Goal: Task Accomplishment & Management: Complete application form

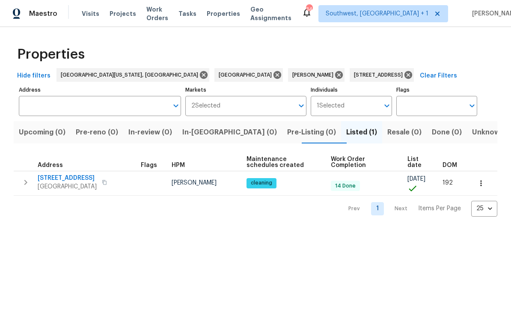
type input "[STREET_ADDRESS]"
click at [405, 72] on icon at bounding box center [409, 75] width 8 height 8
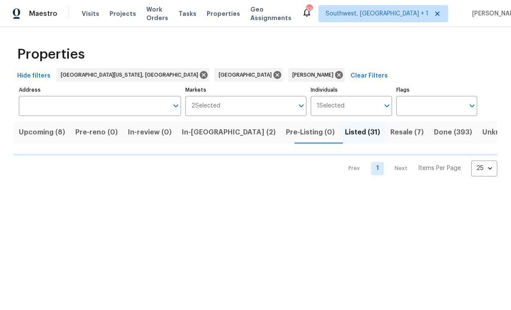
click at [64, 105] on input "Address" at bounding box center [93, 106] width 149 height 20
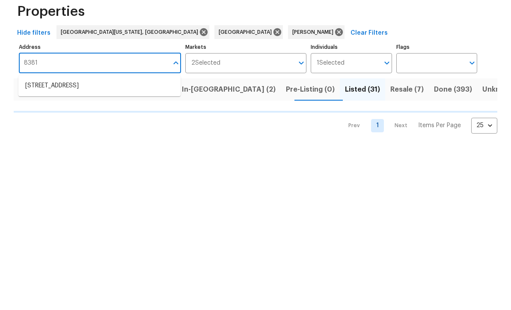
type input "8381 c"
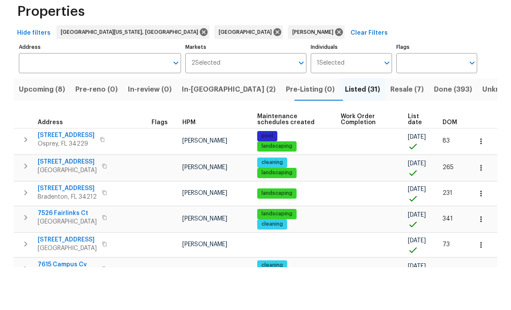
scroll to position [0, 0]
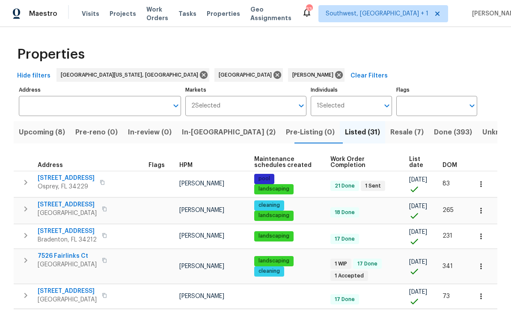
click at [71, 109] on input "Address" at bounding box center [93, 106] width 149 height 20
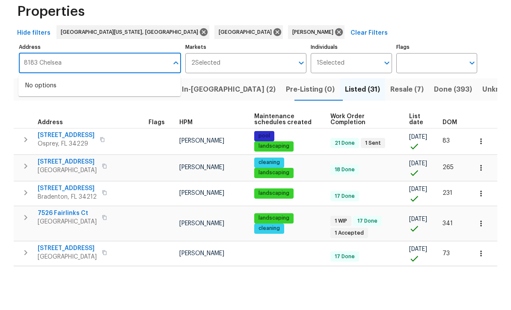
click at [89, 96] on input "8183 Chelsea" at bounding box center [93, 106] width 149 height 20
type input "8381 Chelsea"
click at [63, 122] on li "[STREET_ADDRESS]" at bounding box center [99, 129] width 162 height 14
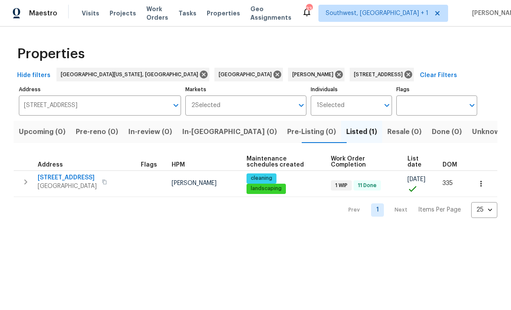
click at [20, 180] on button "button" at bounding box center [25, 182] width 17 height 17
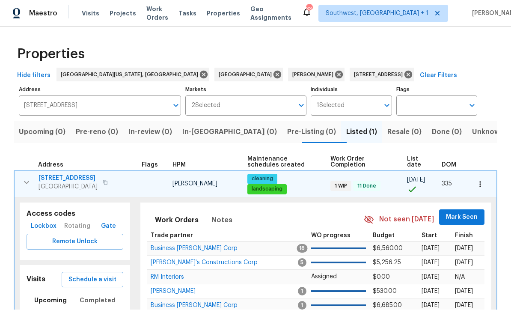
scroll to position [0, 0]
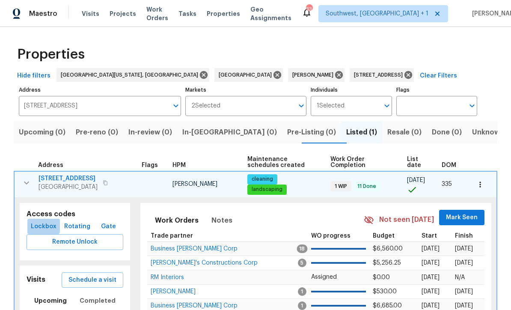
click at [39, 224] on span "Lockbox" at bounding box center [44, 226] width 26 height 11
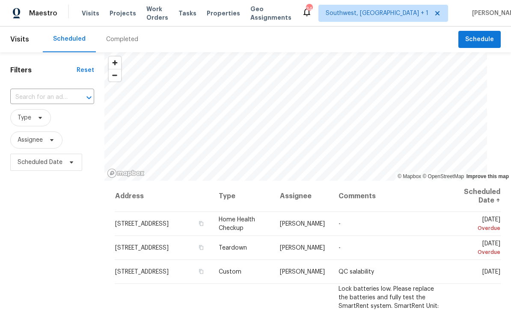
scroll to position [0, 0]
click at [125, 16] on span "Projects" at bounding box center [123, 13] width 27 height 9
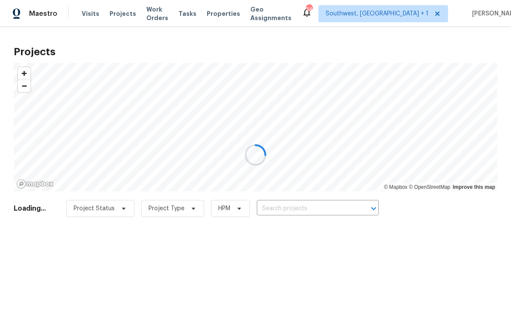
click at [316, 213] on div at bounding box center [255, 155] width 511 height 310
click at [304, 212] on div at bounding box center [255, 155] width 511 height 310
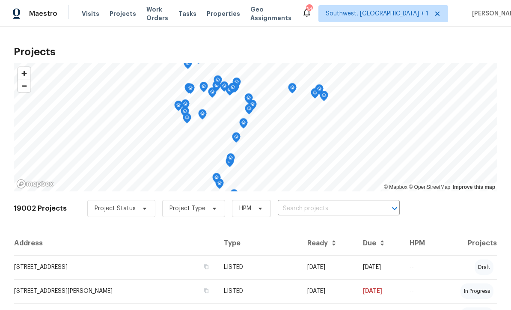
click at [326, 212] on input "text" at bounding box center [327, 208] width 98 height 13
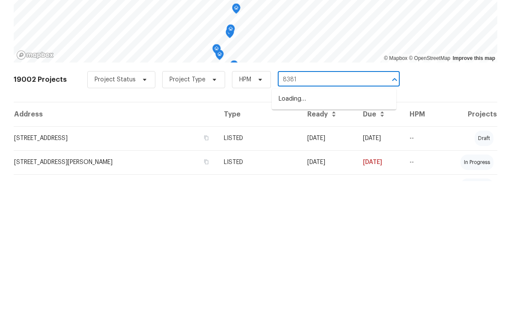
type input "8381"
click at [337, 221] on li "8381 Chelsea Ct, North Port, FL 34287" at bounding box center [334, 228] width 125 height 14
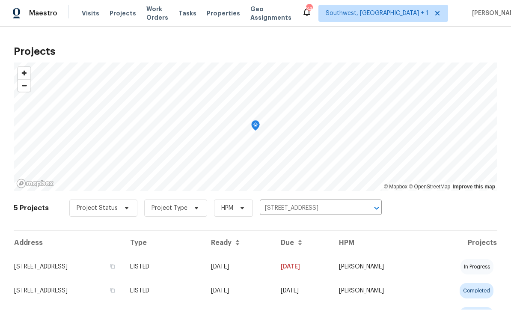
scroll to position [0, 0]
click at [274, 266] on td "09/16/25" at bounding box center [239, 267] width 70 height 24
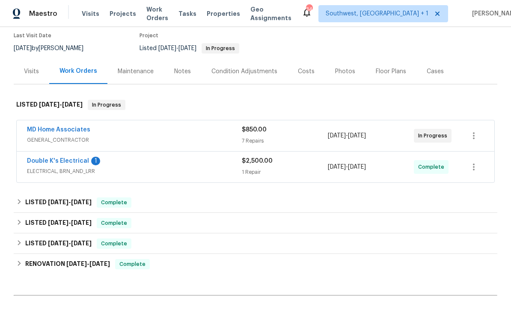
scroll to position [78, 0]
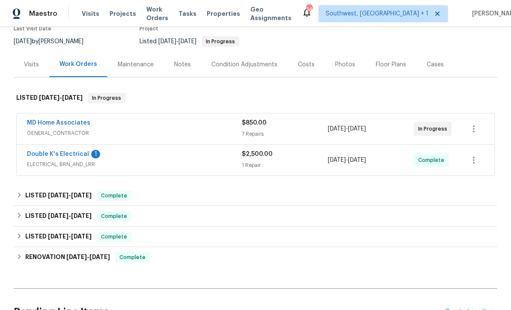
click at [41, 156] on link "Double K's Electrical" at bounding box center [58, 154] width 62 height 6
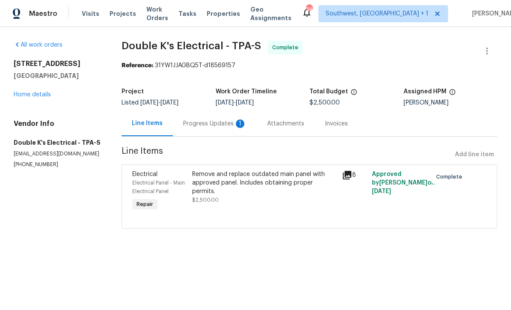
click at [193, 121] on div "Progress Updates 1" at bounding box center [214, 123] width 63 height 9
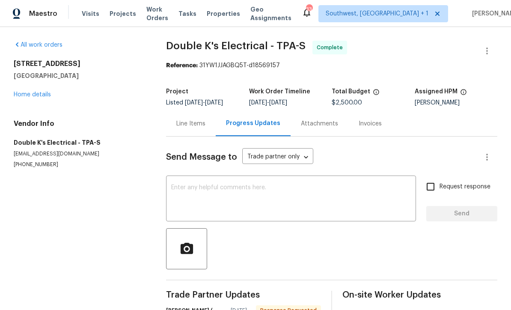
click at [26, 97] on link "Home details" at bounding box center [32, 95] width 37 height 6
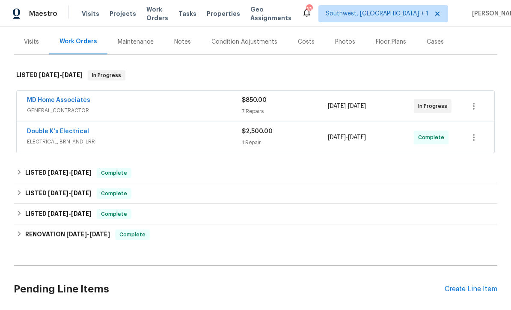
scroll to position [100, 0]
click at [39, 102] on link "MD Home Associates" at bounding box center [58, 101] width 63 height 6
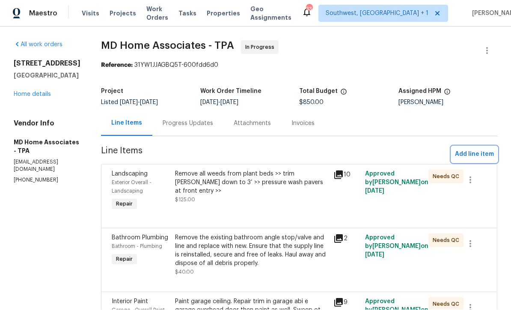
click at [476, 149] on span "Add line item" at bounding box center [474, 154] width 39 height 11
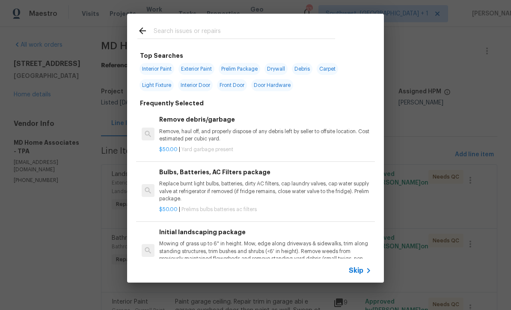
click at [365, 272] on icon at bounding box center [369, 271] width 10 height 10
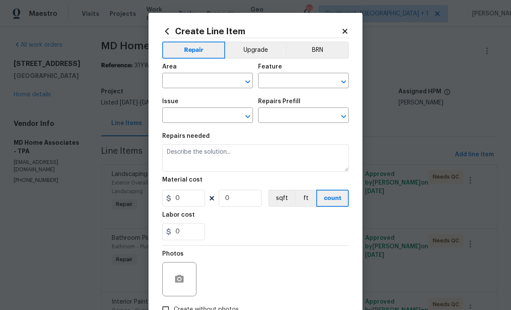
click at [180, 84] on input "text" at bounding box center [195, 81] width 67 height 13
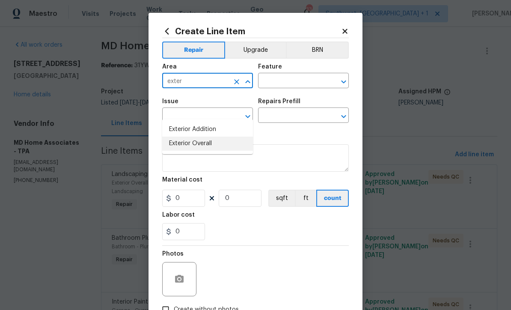
click at [213, 137] on li "Exterior Overall" at bounding box center [207, 144] width 91 height 14
type input "Exterior Overall"
click at [286, 80] on input "text" at bounding box center [291, 81] width 67 height 13
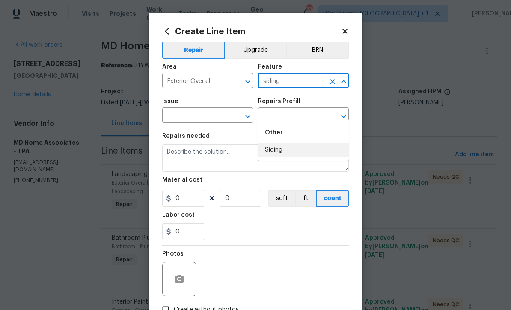
click at [275, 143] on li "Siding" at bounding box center [303, 150] width 91 height 14
type input "Siding"
click at [175, 116] on input "text" at bounding box center [195, 116] width 67 height 13
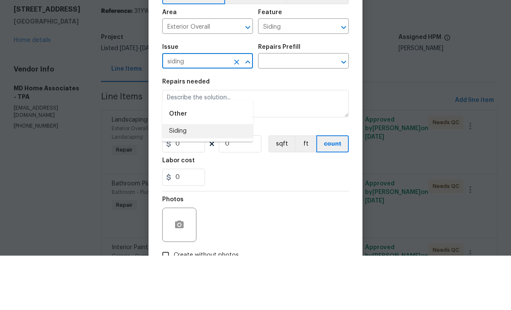
click at [182, 179] on li "Siding" at bounding box center [207, 186] width 91 height 14
type input "Siding"
click at [295, 110] on input "text" at bounding box center [291, 116] width 67 height 13
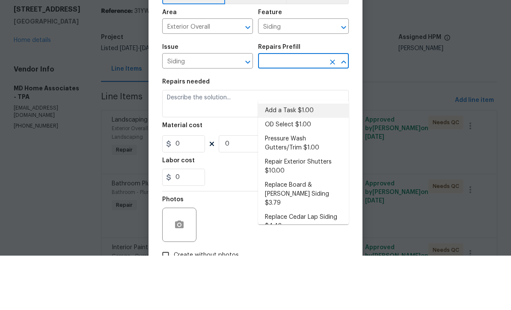
click at [295, 158] on li "Add a Task $1.00" at bounding box center [303, 165] width 91 height 14
type input "Add a Task $1.00"
type textarea "HPM to detail"
type input "1"
type input "Add a Task $1.00"
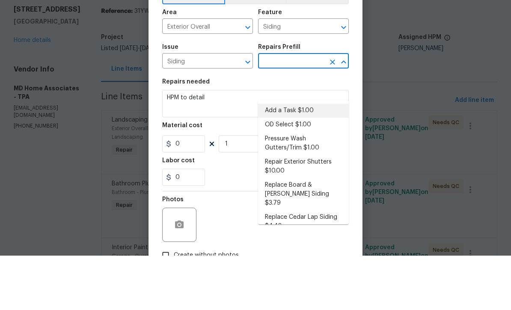
type input "1"
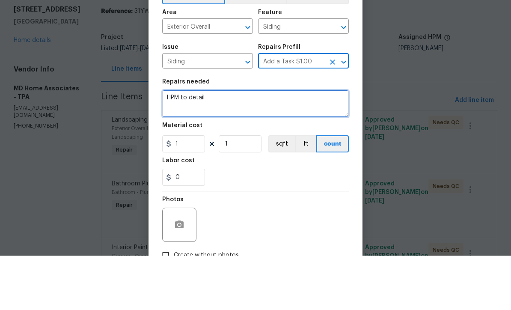
click at [251, 144] on textarea "HPM to detail" at bounding box center [255, 157] width 187 height 27
type textarea "H"
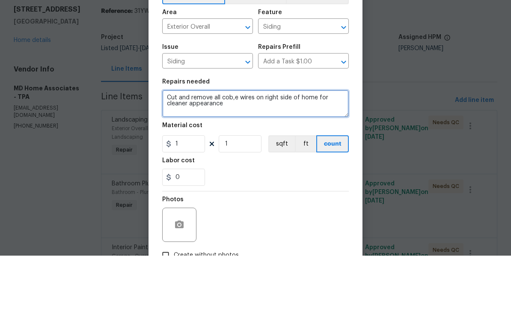
click at [242, 144] on textarea "Cut and remove all cob,e wires on right side of home for cleaner appearance" at bounding box center [255, 157] width 187 height 27
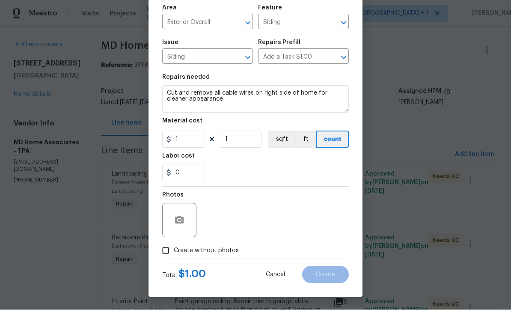
scroll to position [60, 0]
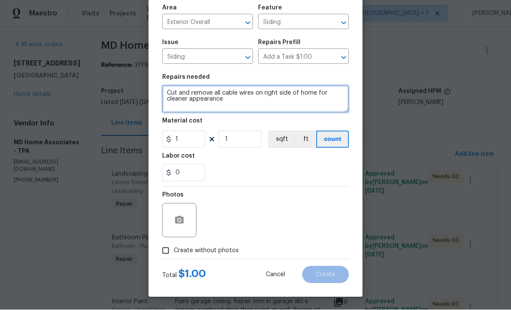
type textarea "Cut and remove all cable wires on right side of home for cleaner appearance"
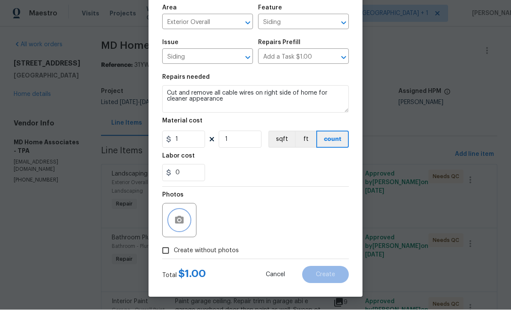
click at [171, 221] on button "button" at bounding box center [179, 220] width 21 height 21
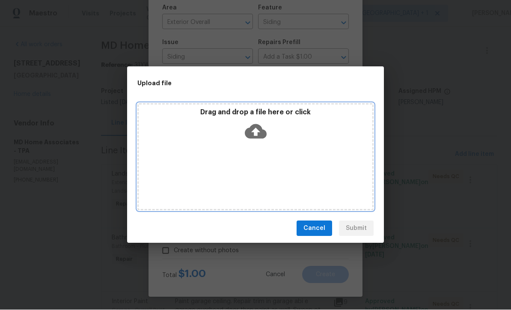
click at [259, 127] on icon at bounding box center [256, 132] width 22 height 15
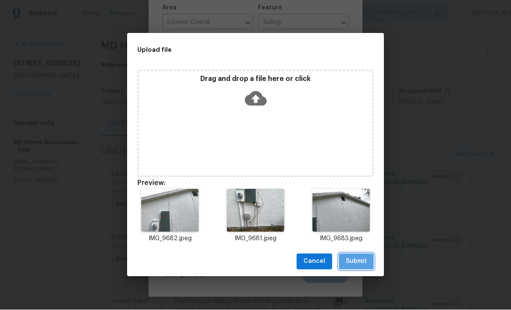
click at [358, 262] on span "Submit" at bounding box center [356, 262] width 21 height 11
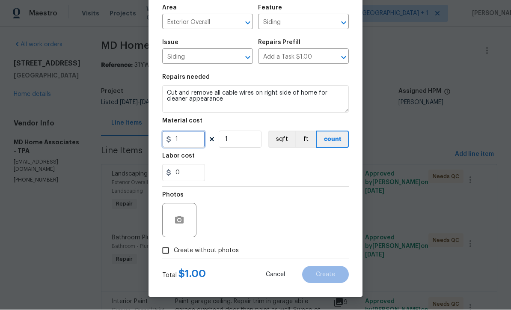
click at [200, 140] on input "1" at bounding box center [183, 139] width 43 height 17
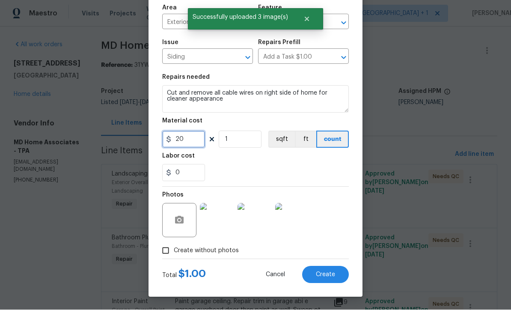
type input "20"
click at [320, 177] on div "0" at bounding box center [255, 172] width 187 height 17
click at [332, 277] on span "Create" at bounding box center [325, 275] width 19 height 6
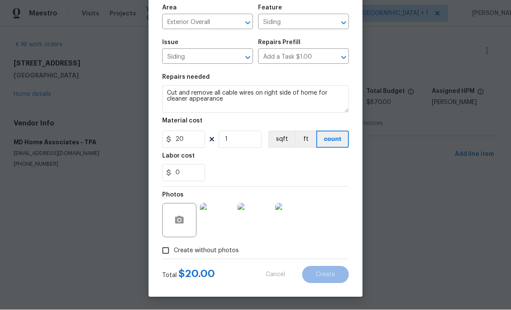
type input "0"
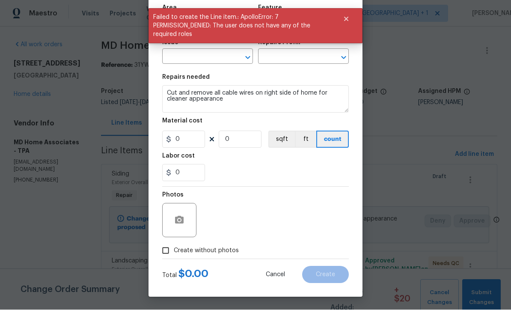
scroll to position [0, 0]
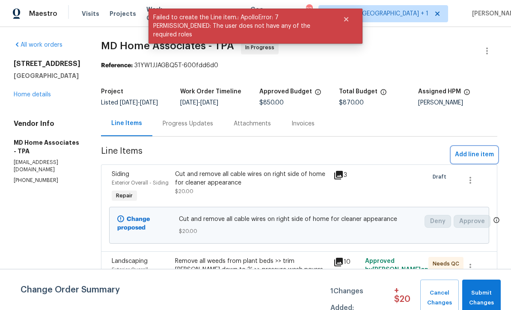
click at [471, 158] on span "Add line item" at bounding box center [474, 154] width 39 height 11
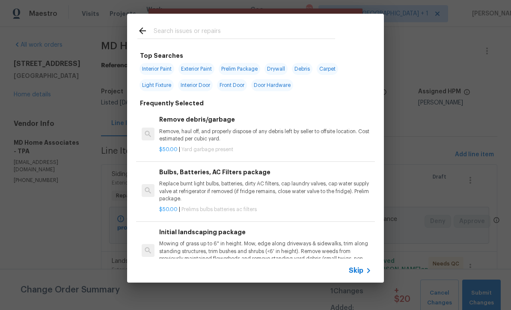
click at [368, 268] on icon at bounding box center [369, 271] width 10 height 10
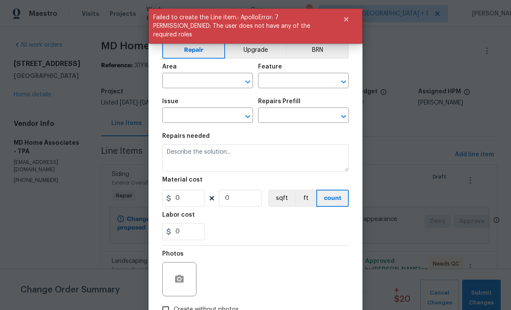
click at [172, 83] on input "text" at bounding box center [195, 81] width 67 height 13
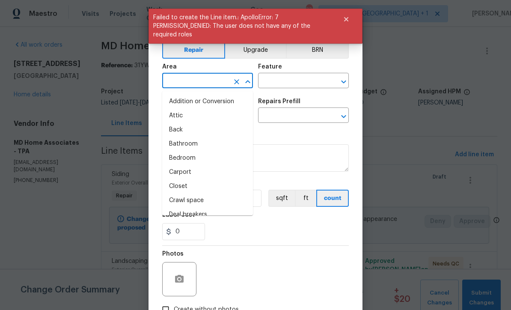
scroll to position [0, 0]
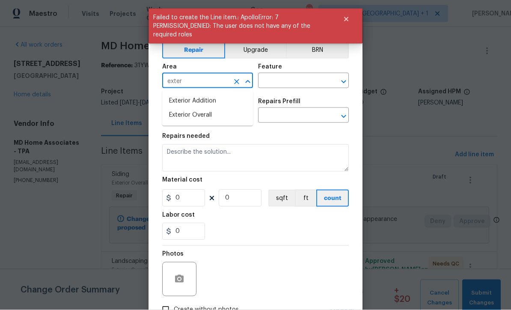
click at [207, 117] on li "Exterior Overall" at bounding box center [207, 115] width 91 height 14
type input "Exterior Overall"
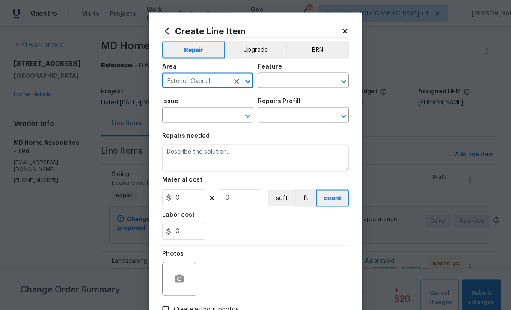
click at [289, 75] on input "text" at bounding box center [291, 81] width 67 height 13
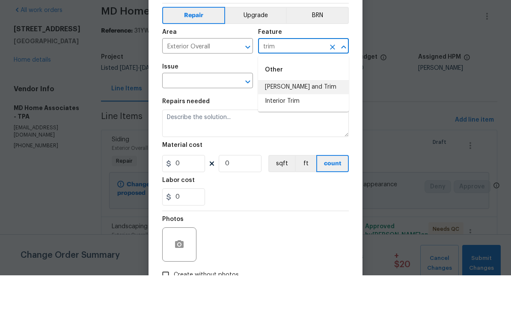
click at [297, 115] on li "[PERSON_NAME] and Trim" at bounding box center [303, 122] width 91 height 14
type input "[PERSON_NAME] and Trim"
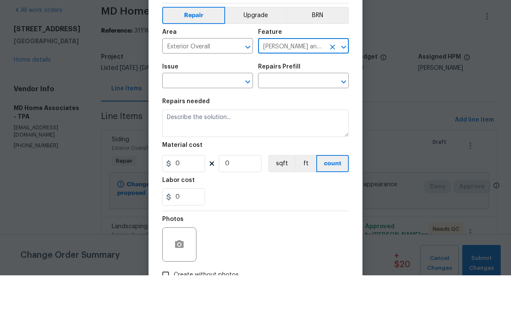
click at [182, 110] on input "text" at bounding box center [195, 116] width 67 height 13
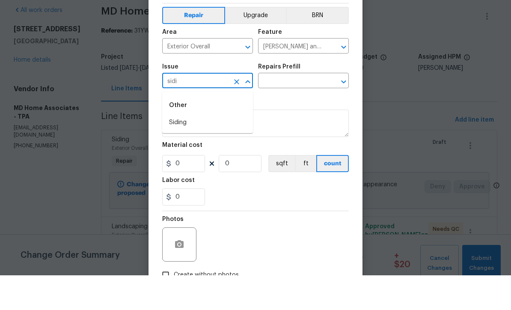
click at [177, 150] on li "Siding" at bounding box center [207, 157] width 91 height 14
type input "Siding"
click at [307, 110] on input "text" at bounding box center [291, 116] width 67 height 13
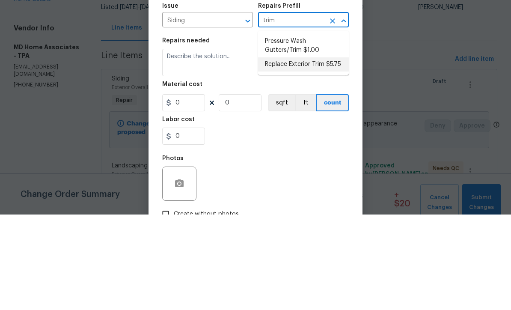
click at [318, 153] on li "Replace Exterior Trim $5.75" at bounding box center [303, 160] width 91 height 14
type input "Replace Exterior Trim $5.75"
type input "Siding"
type textarea "Remove the existing trim and replace with new. Ensure that the new trim matches…"
type input "1"
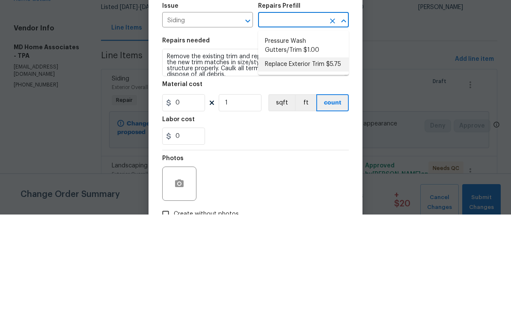
type input "Replace Exterior Trim $5.75"
type input "5.75"
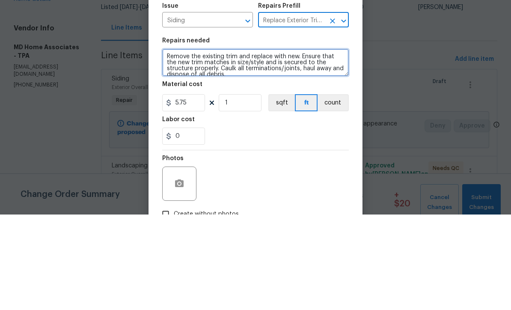
click at [191, 144] on textarea "Remove the existing trim and replace with new. Ensure that the new trim matches…" at bounding box center [255, 157] width 187 height 27
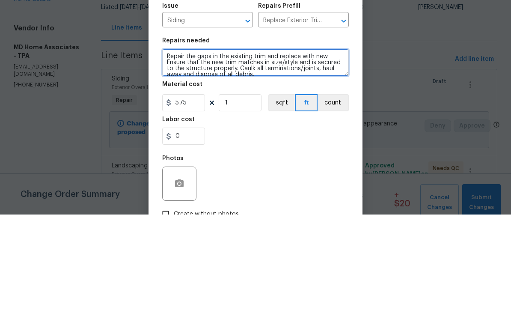
click at [266, 144] on textarea "Repair the gaps in the existing trim and replace with new. Ensure that the new …" at bounding box center [255, 157] width 187 height 27
click at [183, 144] on textarea "Repair the gaps on the front porch column and replace with new. Ensure that the…" at bounding box center [255, 157] width 187 height 27
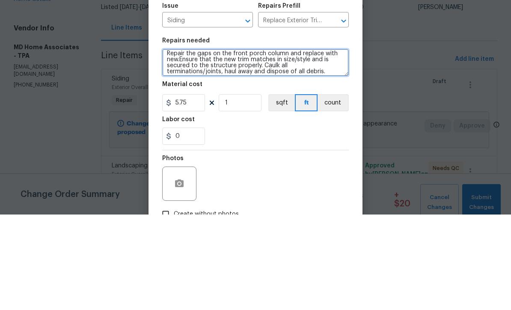
click at [274, 144] on textarea "Repair the gaps on the front porch column and replace with new.Ensure that the …" at bounding box center [255, 157] width 187 height 27
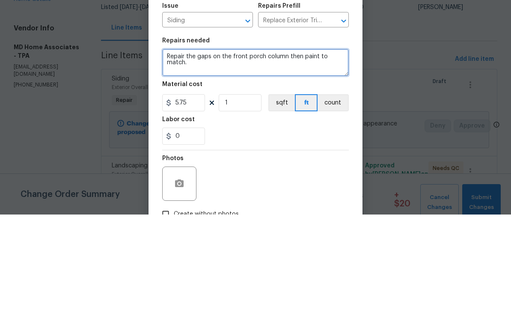
type textarea "Repair the gaps on the front porch column then paint to match."
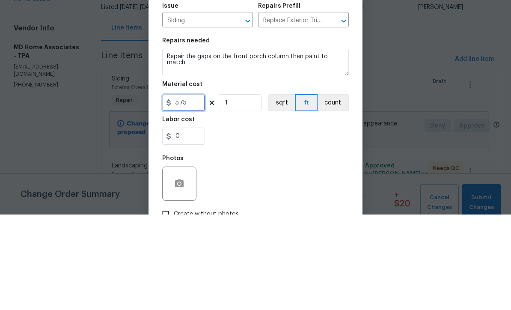
click at [185, 190] on input "5.75" at bounding box center [183, 198] width 43 height 17
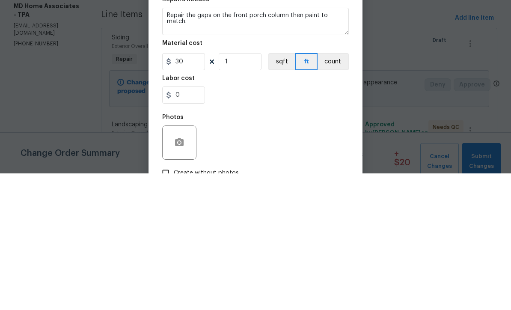
scroll to position [28, 0]
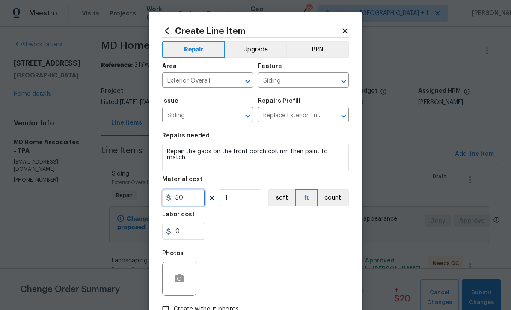
type input "30"
click at [172, 281] on button "button" at bounding box center [179, 279] width 21 height 21
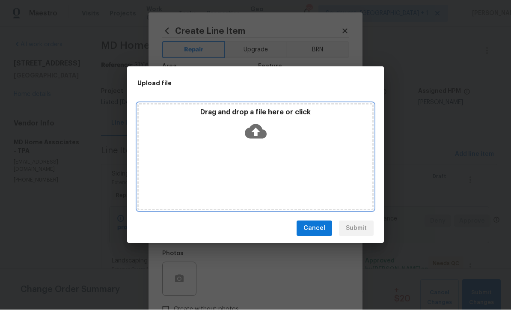
click at [253, 138] on icon at bounding box center [256, 132] width 22 height 15
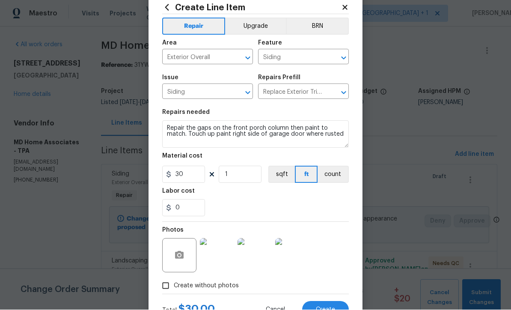
scroll to position [60, 0]
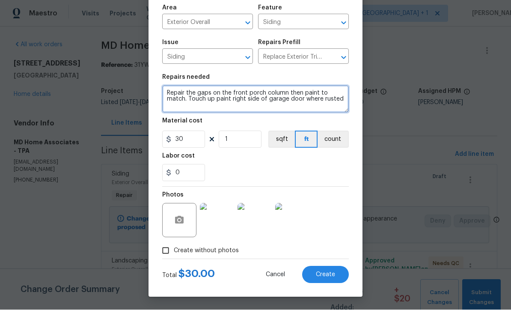
type textarea "Repair the gaps on the front porch column then paint to match. Touch up paint r…"
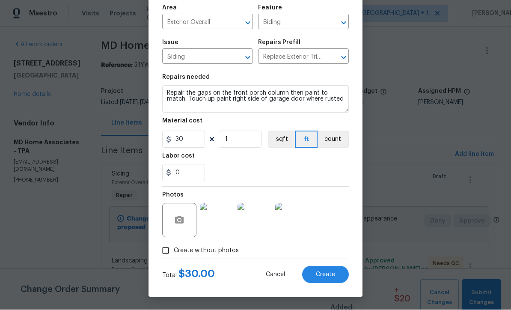
click at [334, 277] on span "Create" at bounding box center [325, 275] width 19 height 6
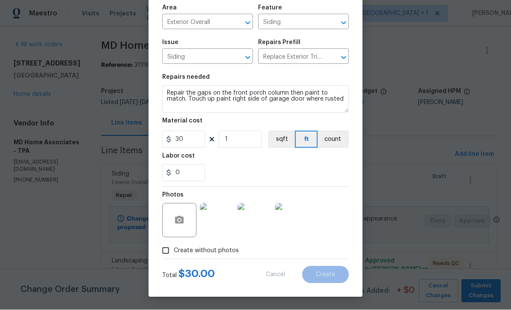
type input "0"
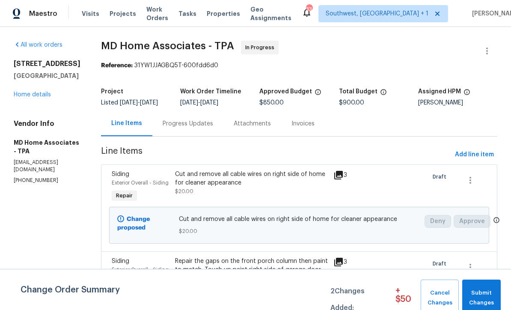
scroll to position [0, 0]
click at [477, 160] on span "Add line item" at bounding box center [474, 154] width 39 height 11
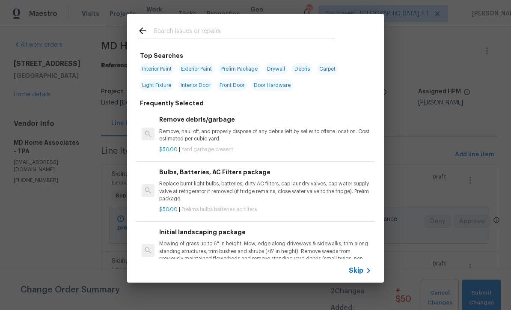
click at [363, 272] on span "Skip" at bounding box center [356, 270] width 15 height 9
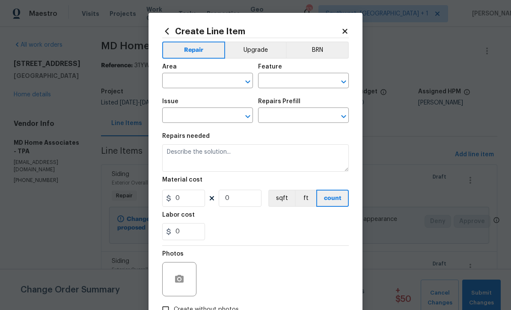
click at [189, 79] on input "text" at bounding box center [195, 81] width 67 height 13
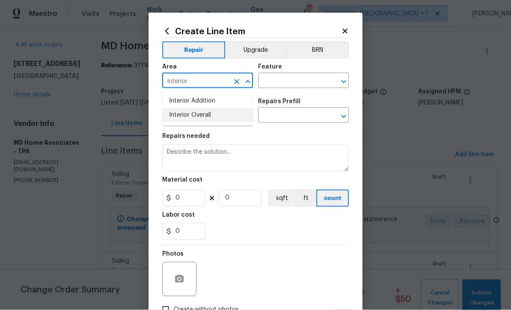
click at [179, 113] on li "Interior Overall" at bounding box center [207, 115] width 91 height 14
type input "Interior Overall"
click at [279, 53] on button "Upgrade" at bounding box center [255, 50] width 61 height 17
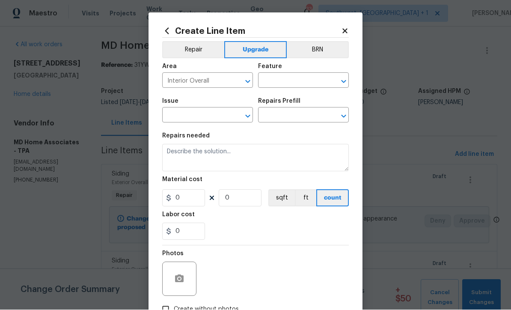
click at [308, 78] on input "text" at bounding box center [291, 81] width 67 height 13
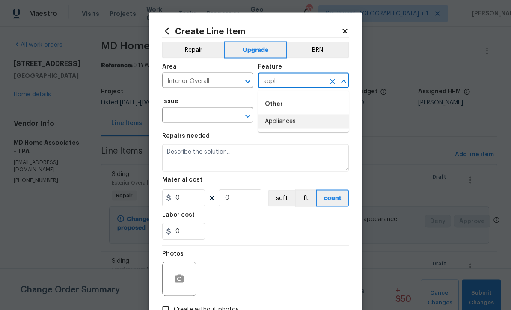
click at [292, 117] on li "Appliances" at bounding box center [303, 122] width 91 height 14
type input "Appliances"
click at [174, 116] on input "text" at bounding box center [195, 116] width 67 height 13
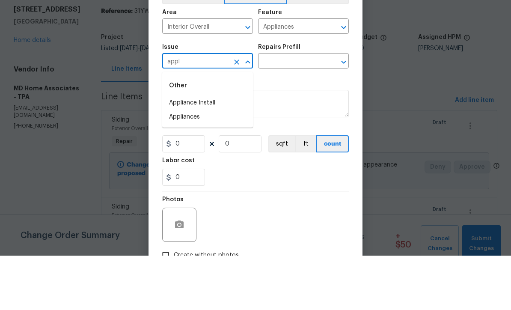
click at [173, 164] on li "Appliances" at bounding box center [207, 171] width 91 height 14
type input "Appliances"
click at [312, 110] on input "text" at bounding box center [291, 116] width 67 height 13
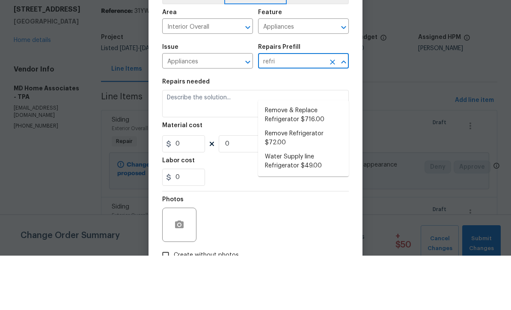
scroll to position [28, 0]
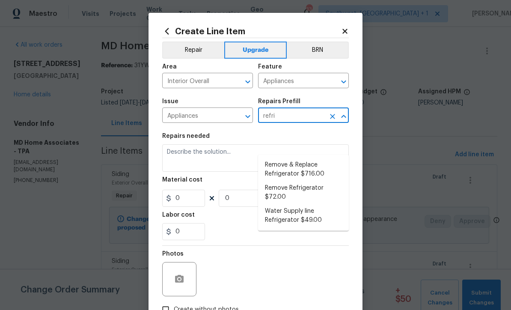
type input "refri"
click at [176, 119] on input "Appliances" at bounding box center [195, 116] width 67 height 13
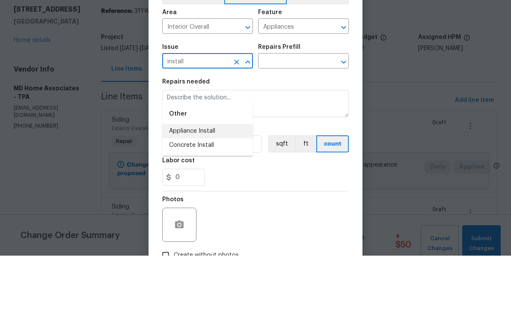
click at [182, 179] on li "Appliance Install" at bounding box center [207, 186] width 91 height 14
type input "Appliance Install"
click at [313, 110] on input "text" at bounding box center [291, 116] width 67 height 13
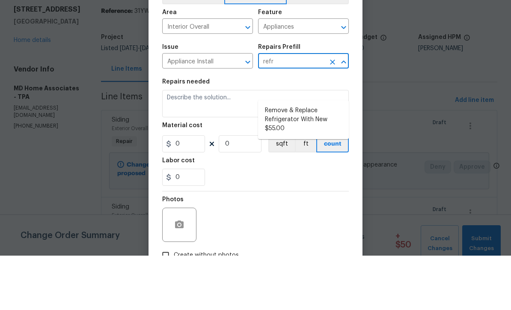
click at [317, 158] on li "Remove & Replace Refrigerator With New $55.00" at bounding box center [303, 174] width 91 height 32
type input "Remove & Replace Refrigerator With New $55.00"
type textarea "Remove the existing refrigerator and replace it with a new refrigerator provide…"
type input "1"
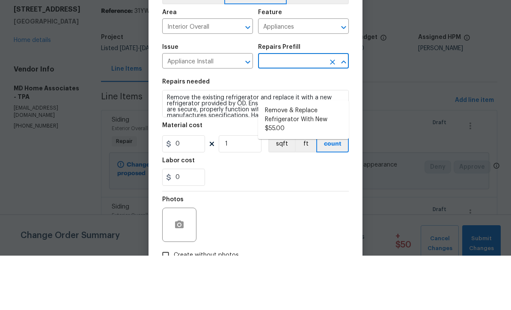
type input "Remove & Replace Refrigerator With New $55.00"
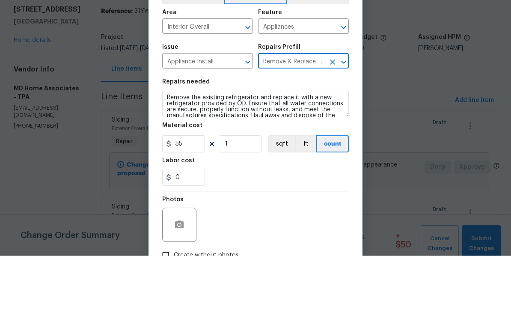
type input "55"
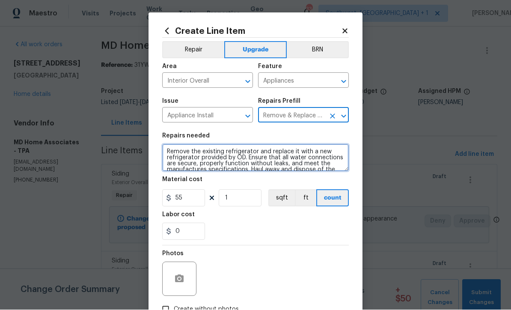
click at [317, 153] on textarea "Remove the existing refrigerator and replace it with a new refrigerator provide…" at bounding box center [255, 157] width 187 height 27
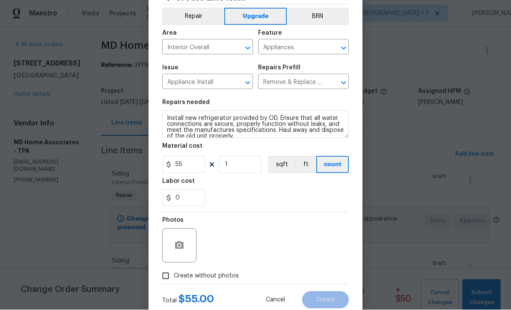
scroll to position [34, 0]
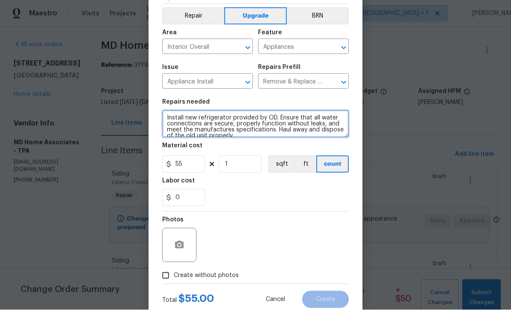
type textarea "Install new refrigerator provided by OD. Ensure that all water connections are …"
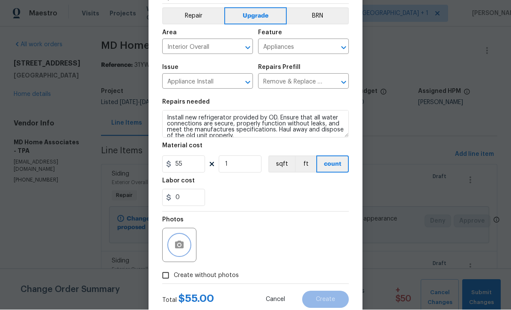
click at [186, 249] on button "button" at bounding box center [179, 245] width 21 height 21
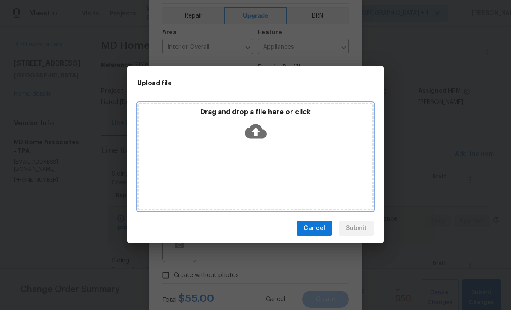
click at [260, 135] on icon at bounding box center [256, 132] width 22 height 15
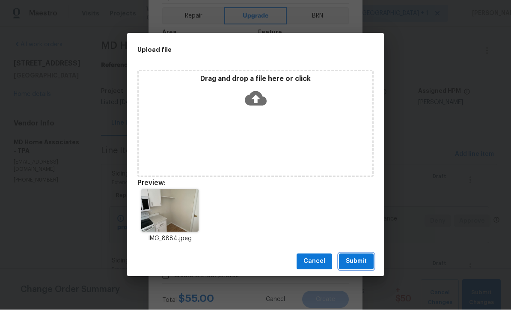
click at [358, 260] on span "Submit" at bounding box center [356, 262] width 21 height 11
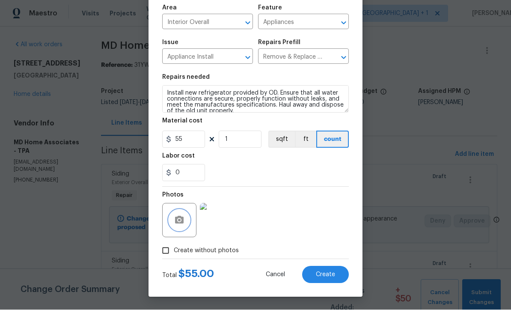
scroll to position [60, 0]
click at [328, 277] on span "Create" at bounding box center [325, 275] width 19 height 6
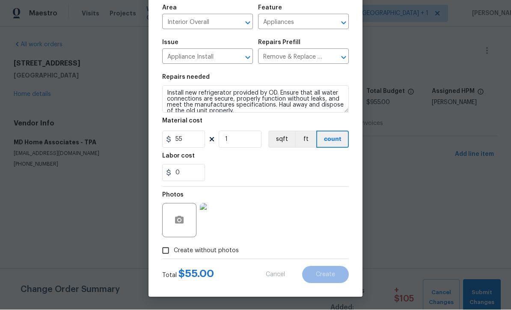
type input "0"
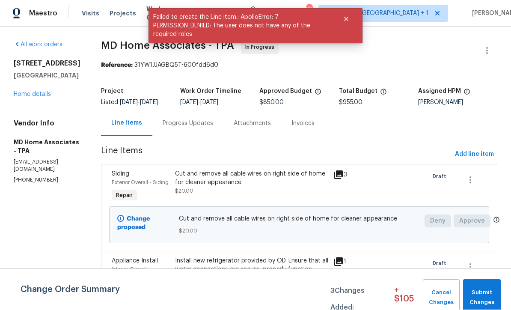
scroll to position [0, 0]
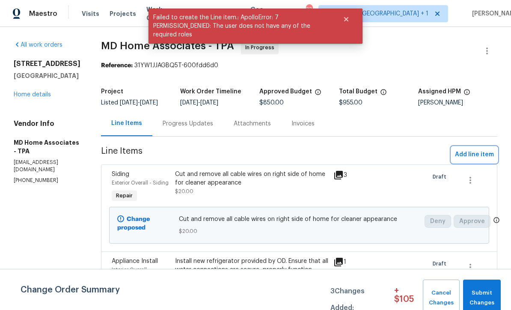
click at [475, 160] on span "Add line item" at bounding box center [474, 154] width 39 height 11
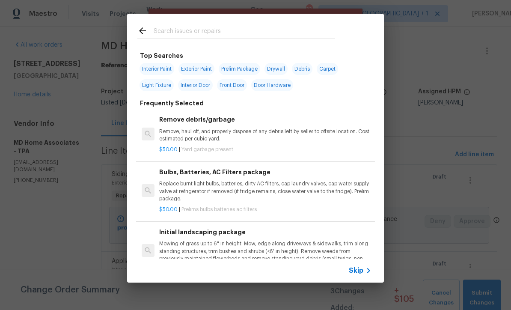
click at [366, 268] on icon at bounding box center [369, 271] width 10 height 10
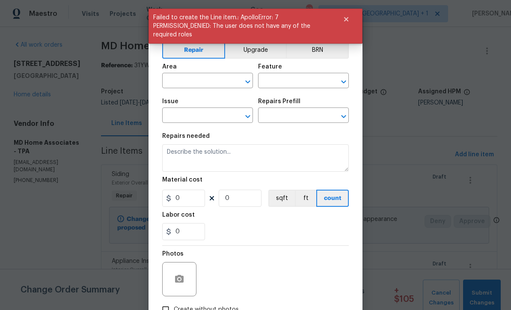
click at [173, 82] on input "text" at bounding box center [195, 81] width 67 height 13
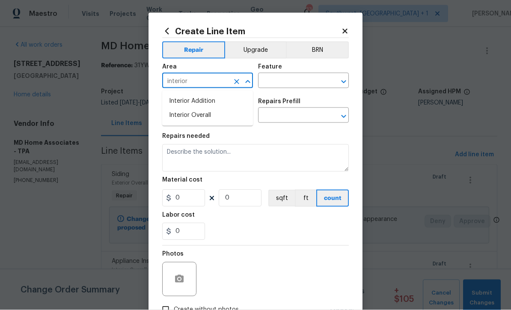
click at [173, 114] on li "Interior Overall" at bounding box center [207, 115] width 91 height 14
click at [294, 82] on input "text" at bounding box center [291, 81] width 67 height 13
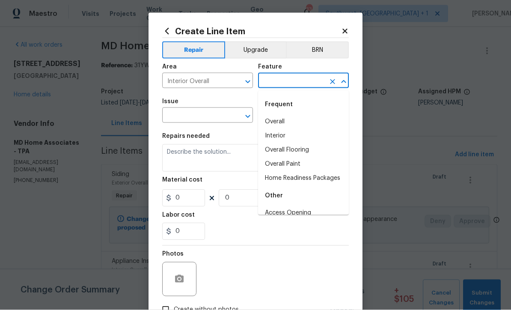
click at [206, 78] on input "Interior Overall" at bounding box center [195, 81] width 67 height 13
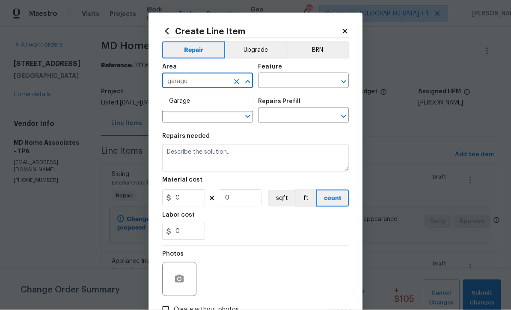
click at [173, 102] on li "Garage" at bounding box center [207, 101] width 91 height 14
type input "Garage"
click at [297, 75] on input "text" at bounding box center [291, 81] width 67 height 13
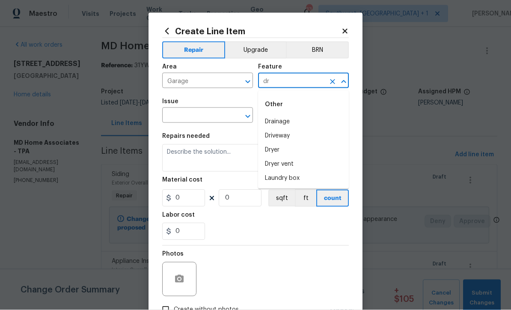
type input "d"
click at [296, 117] on li "Walls and Ceiling" at bounding box center [303, 122] width 91 height 14
type input "Walls and Ceiling"
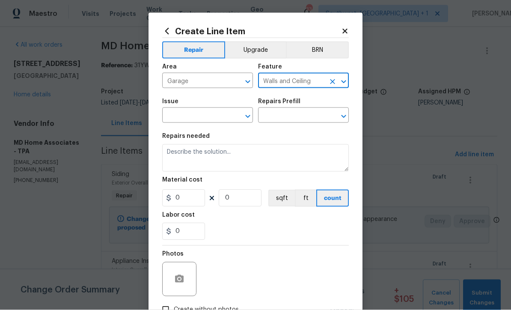
click at [174, 119] on input "text" at bounding box center [195, 116] width 67 height 13
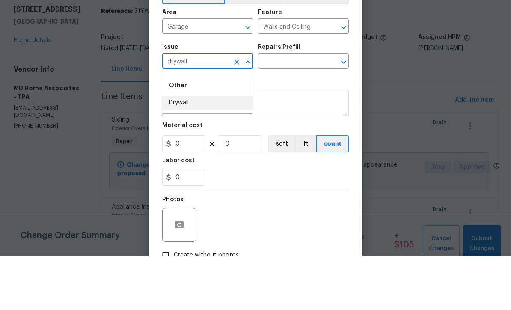
click at [176, 150] on li "Drywall" at bounding box center [207, 157] width 91 height 14
type input "Drywall"
click at [293, 110] on input "text" at bounding box center [291, 116] width 67 height 13
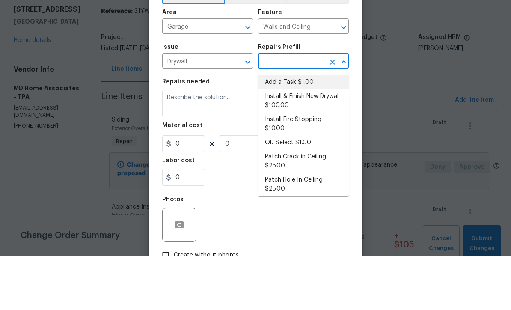
click at [299, 130] on li "Add a Task $1.00" at bounding box center [303, 137] width 91 height 14
type textarea "HPM to detail"
type input "1"
type input "Add a Task $1.00"
type input "1"
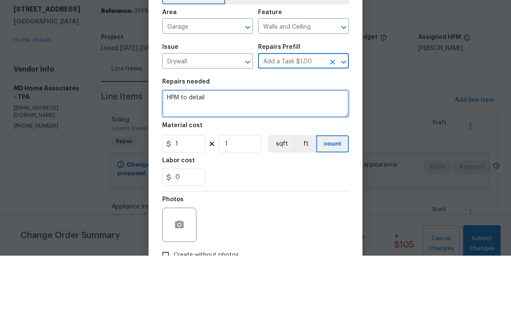
click at [261, 144] on textarea "HPM to detail" at bounding box center [255, 157] width 187 height 27
type textarea "H"
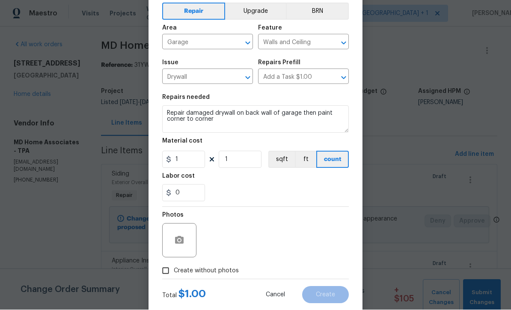
scroll to position [38, 0]
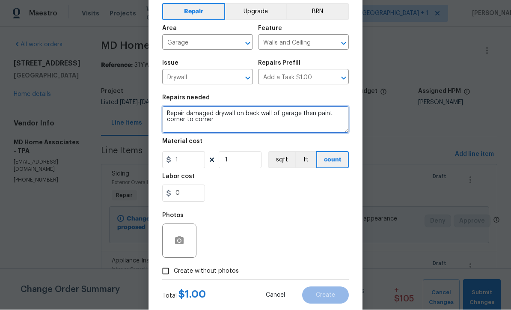
type textarea "Repair damaged drywall on back wall of garage then paint corner to corner"
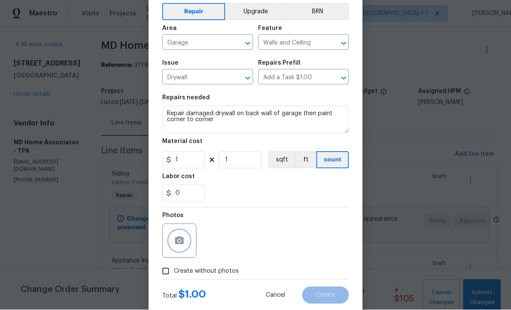
click at [175, 239] on icon "button" at bounding box center [179, 241] width 9 height 8
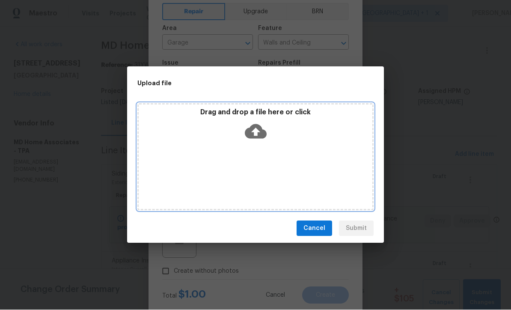
click at [258, 129] on icon at bounding box center [256, 132] width 22 height 15
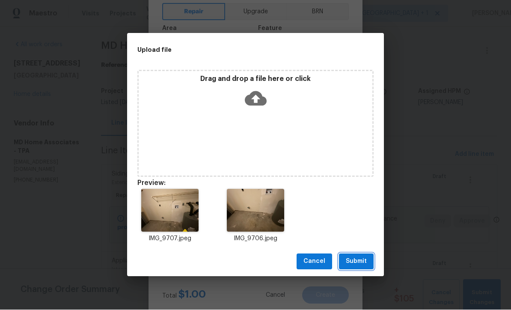
click at [366, 259] on span "Submit" at bounding box center [356, 262] width 21 height 11
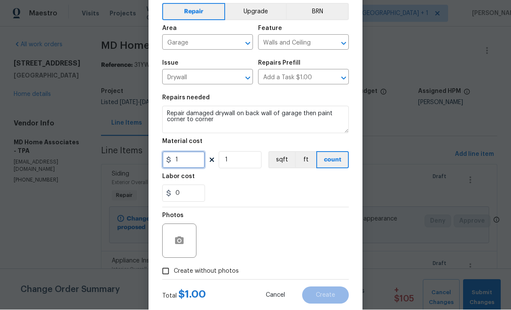
click at [203, 162] on input "1" at bounding box center [183, 160] width 43 height 17
type input "175"
click at [306, 200] on div "0" at bounding box center [255, 193] width 187 height 17
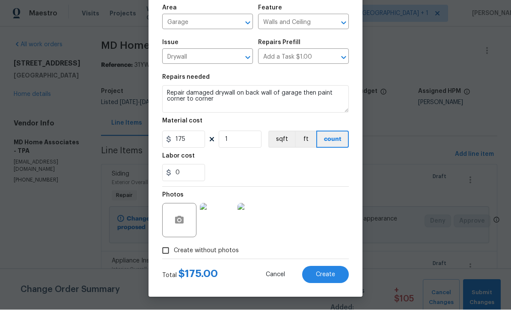
scroll to position [60, 0]
click at [328, 274] on span "Create" at bounding box center [325, 275] width 19 height 6
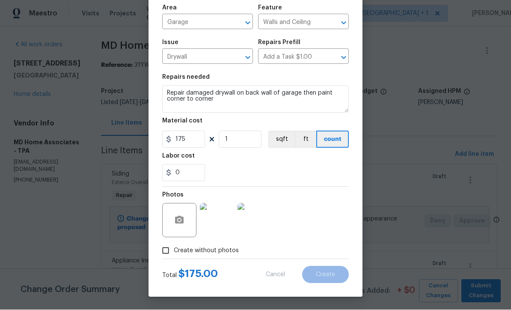
type input "0"
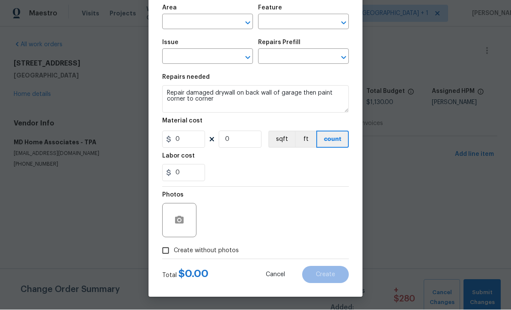
scroll to position [0, 0]
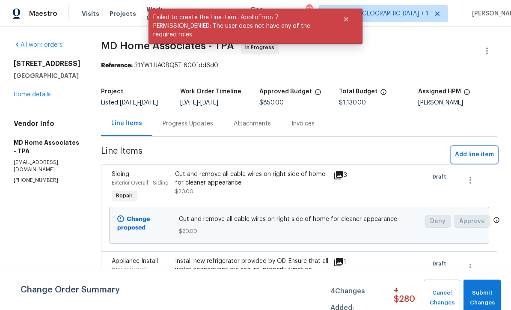
click at [475, 160] on span "Add line item" at bounding box center [474, 154] width 39 height 11
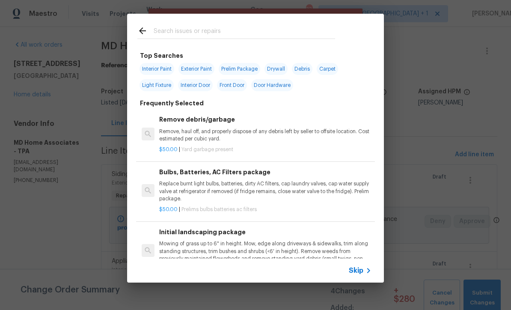
click at [359, 273] on span "Skip" at bounding box center [356, 270] width 15 height 9
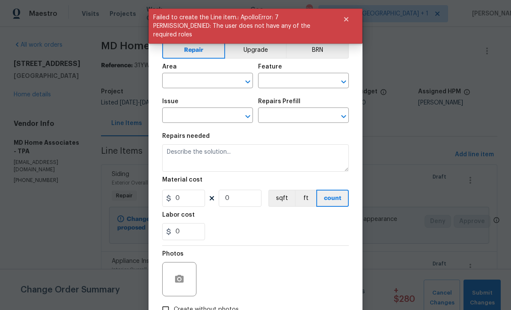
click at [199, 80] on input "text" at bounding box center [195, 81] width 67 height 13
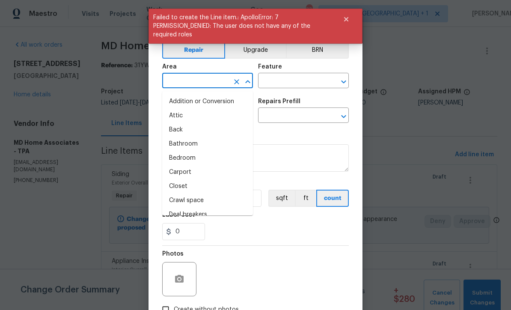
scroll to position [0, 0]
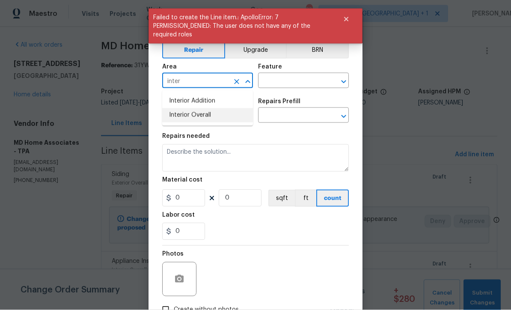
click at [214, 114] on li "Interior Overall" at bounding box center [207, 115] width 91 height 14
type input "Interior Overall"
click at [288, 80] on input "text" at bounding box center [291, 81] width 67 height 13
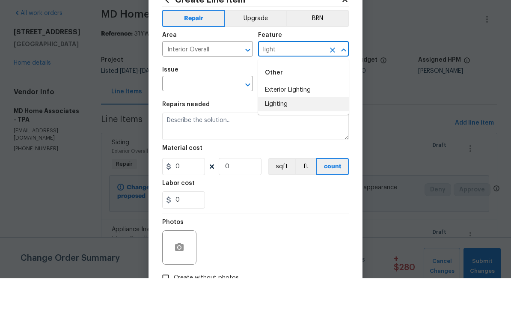
click at [287, 129] on li "Lighting" at bounding box center [303, 136] width 91 height 14
type input "Lighting"
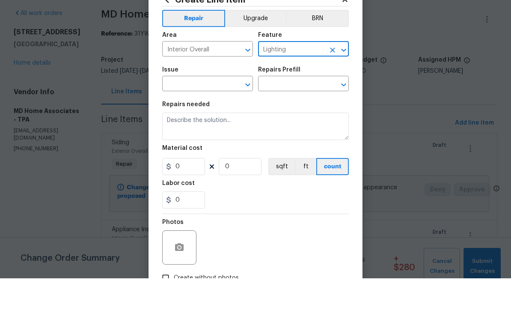
click at [182, 110] on input "text" at bounding box center [195, 116] width 67 height 13
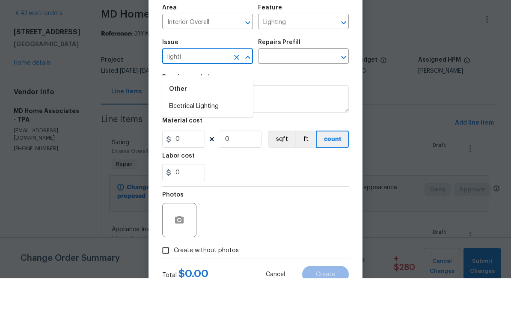
scroll to position [27, 0]
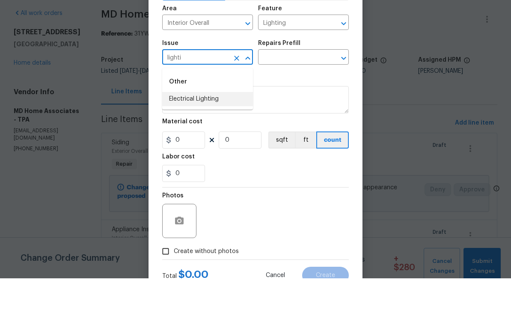
click at [201, 124] on li "Electrical Lighting" at bounding box center [207, 131] width 91 height 14
type input "Electrical Lighting"
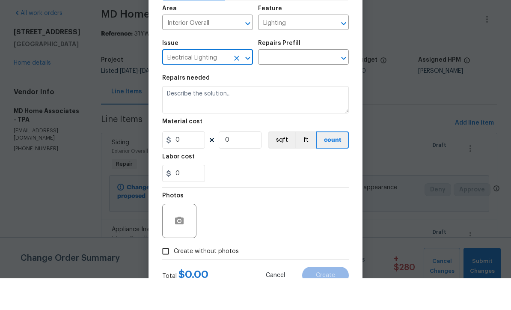
click at [306, 83] on input "text" at bounding box center [291, 89] width 67 height 13
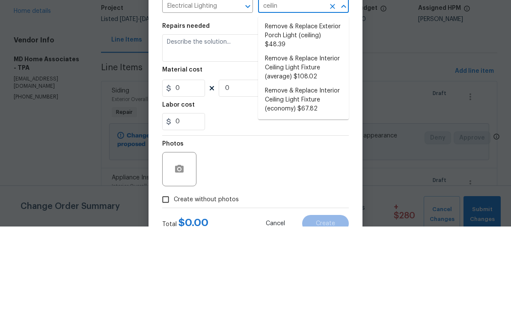
click at [314, 167] on li "Remove & Replace Interior Ceiling Light Fixture (economy) $67.82" at bounding box center [303, 183] width 91 height 32
type input "Remove & Replace Interior Ceiling Light Fixture (economy) $67.82"
type textarea "Remove the existing interior ceiling light fixture and replace it with new ECON…"
type input "1"
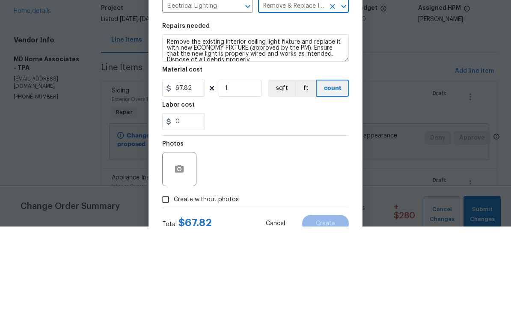
scroll to position [28, 0]
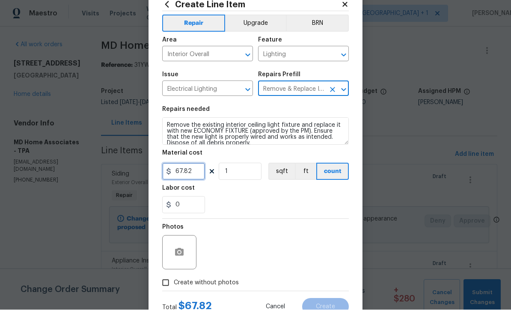
click at [193, 173] on input "67.82" at bounding box center [183, 171] width 43 height 17
type input "50"
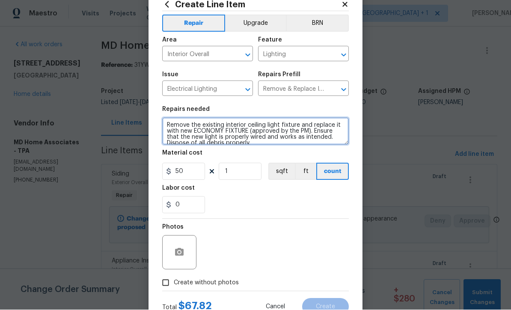
click at [167, 124] on textarea "Remove the existing interior ceiling light fixture and replace it with new ECON…" at bounding box center [255, 131] width 187 height 27
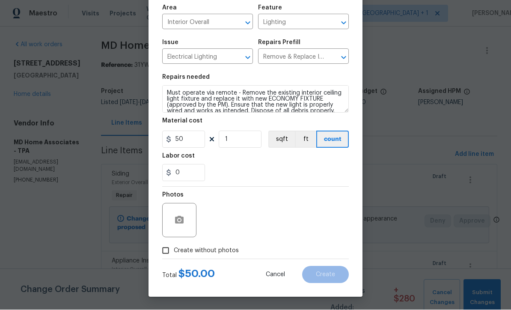
scroll to position [60, 0]
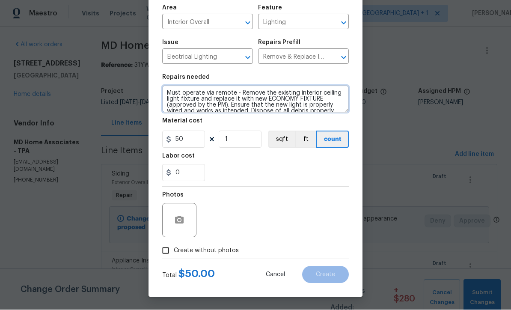
click at [236, 91] on textarea "Must operate via remote - Remove the existing interior ceiling light fixture an…" at bounding box center [255, 99] width 187 height 27
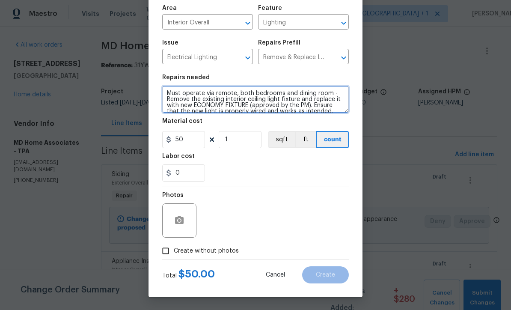
click at [254, 92] on textarea "Must operate via remote, both bedrooms and dining room - Remove the existing in…" at bounding box center [255, 99] width 187 height 27
type textarea "Must operate via remote, both bedrooms and dining room - Remove the existing in…"
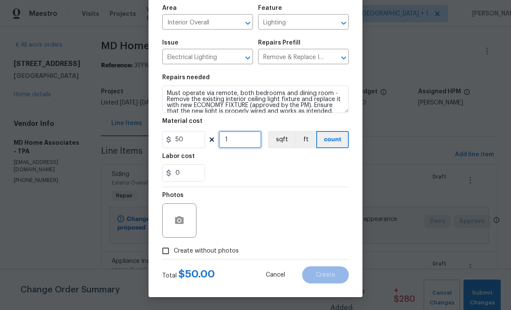
click at [253, 139] on input "1" at bounding box center [240, 139] width 43 height 17
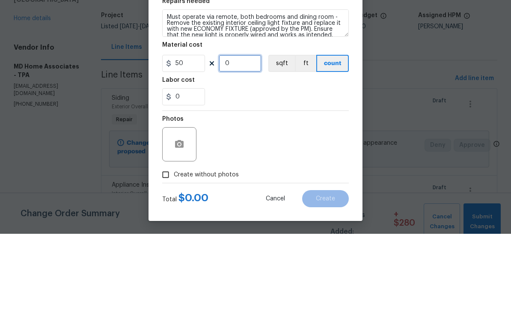
type input "3"
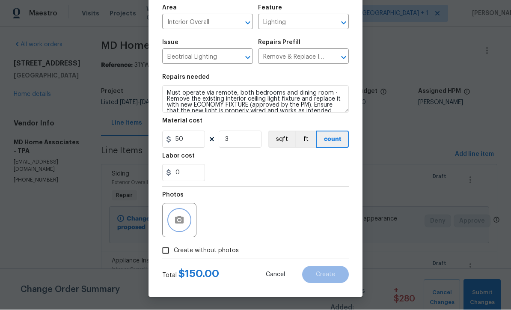
click at [173, 217] on button "button" at bounding box center [179, 220] width 21 height 21
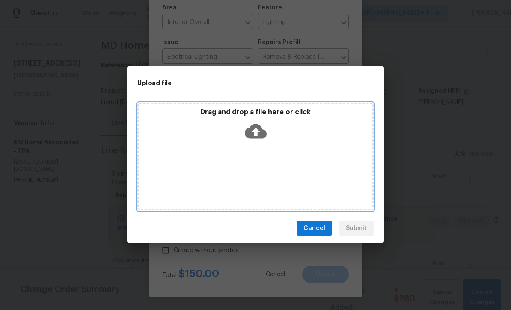
click at [258, 137] on icon at bounding box center [256, 132] width 22 height 15
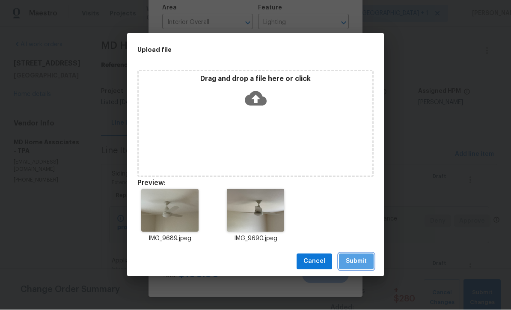
click at [358, 261] on span "Submit" at bounding box center [356, 262] width 21 height 11
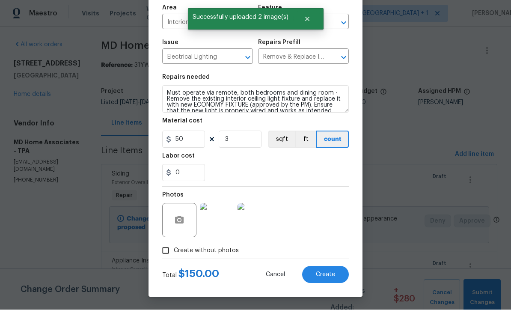
click at [329, 277] on span "Create" at bounding box center [325, 275] width 19 height 6
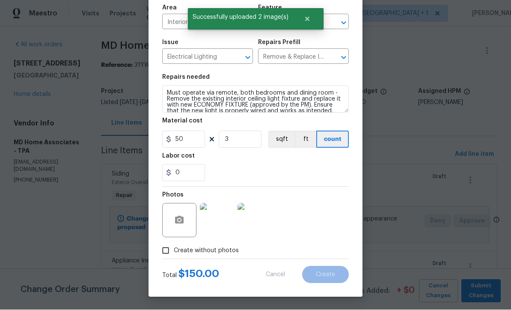
type input "0"
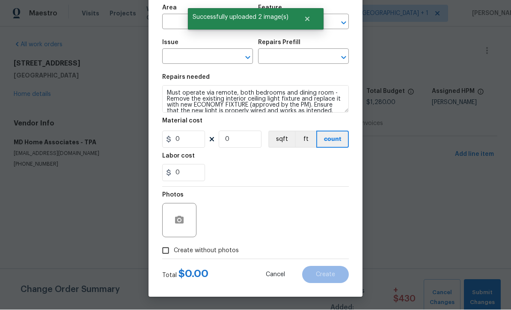
scroll to position [0, 0]
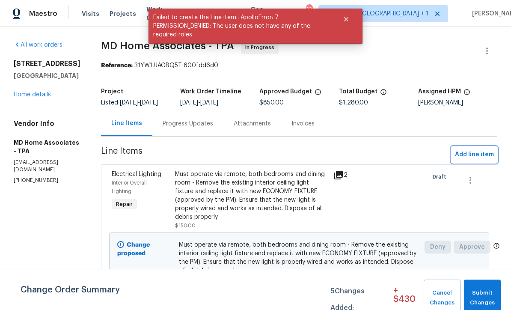
click at [474, 158] on span "Add line item" at bounding box center [474, 154] width 39 height 11
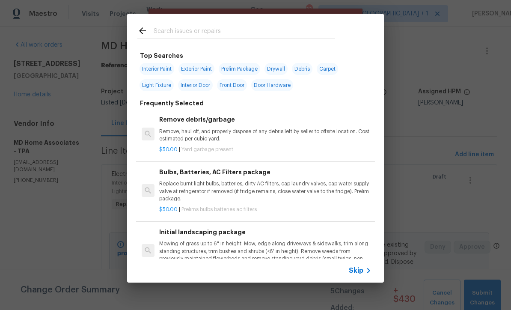
click at [362, 272] on span "Skip" at bounding box center [356, 270] width 15 height 9
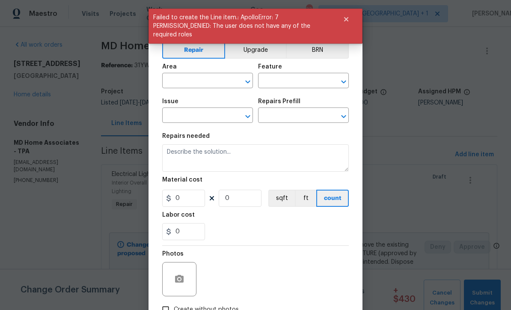
click at [168, 84] on input "text" at bounding box center [195, 81] width 67 height 13
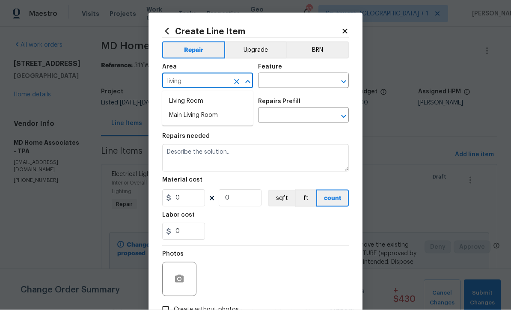
click at [177, 101] on li "Living Room" at bounding box center [207, 101] width 91 height 14
type input "Living Room"
click at [307, 81] on input "text" at bounding box center [291, 81] width 67 height 13
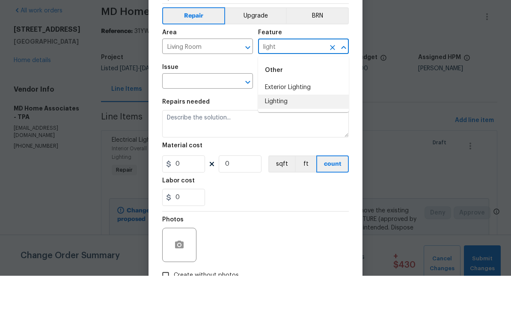
click at [283, 129] on li "Lighting" at bounding box center [303, 136] width 91 height 14
type input "Lighting"
click at [173, 110] on input "text" at bounding box center [195, 116] width 67 height 13
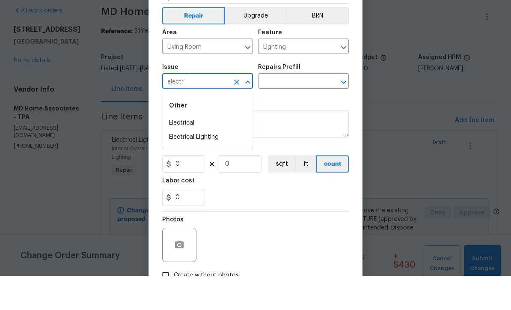
click at [200, 150] on li "Electrical" at bounding box center [207, 157] width 91 height 14
type input "Electrical"
click at [311, 110] on input "text" at bounding box center [291, 116] width 67 height 13
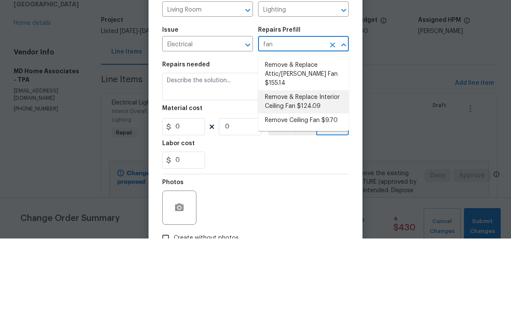
click at [316, 162] on li "Remove & Replace Interior Ceiling Fan $124.09" at bounding box center [303, 173] width 91 height 23
type input "Remove & Replace Interior Ceiling Fan $124.09"
type textarea "Remove and replace the existing ceiling fan with new (style/finish to be approv…"
type input "1"
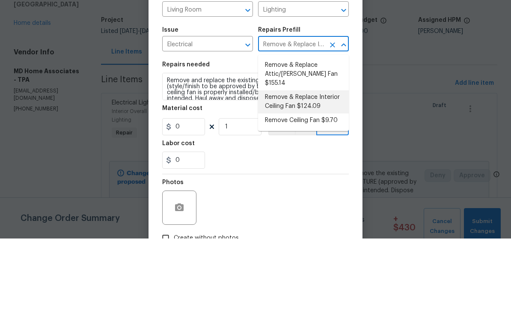
type input "124.09"
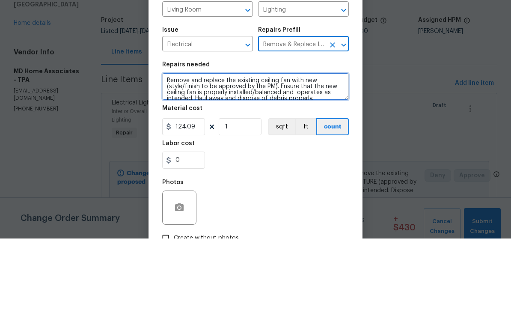
click at [329, 144] on textarea "Remove and replace the existing ceiling fan with new (style/finish to be approv…" at bounding box center [255, 157] width 187 height 27
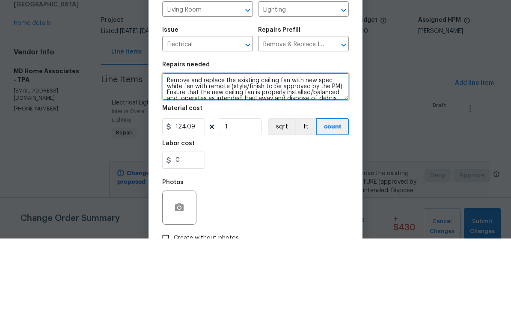
click at [336, 144] on textarea "Remove and replace the existing ceiling fan with new spec white fen with remote…" at bounding box center [255, 157] width 187 height 27
click at [341, 144] on textarea "Remove and replace the existing ceiling fan with new spec white fen with remote…" at bounding box center [255, 157] width 187 height 27
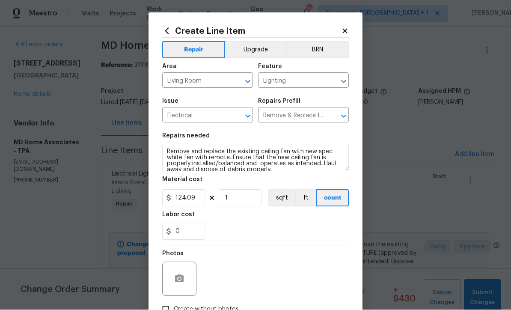
scroll to position [10, 0]
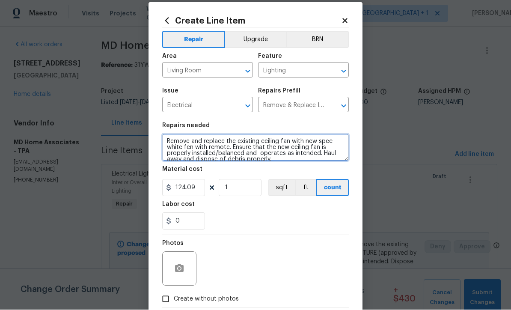
type textarea "Remove and replace the existing ceiling fan with new spec white fen with remote…"
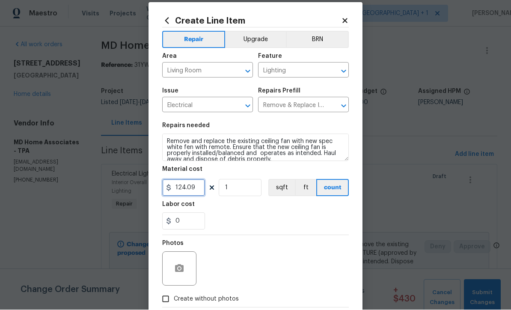
click at [201, 189] on input "124.09" at bounding box center [183, 187] width 43 height 17
type input "150"
click at [174, 266] on icon "button" at bounding box center [179, 269] width 10 height 10
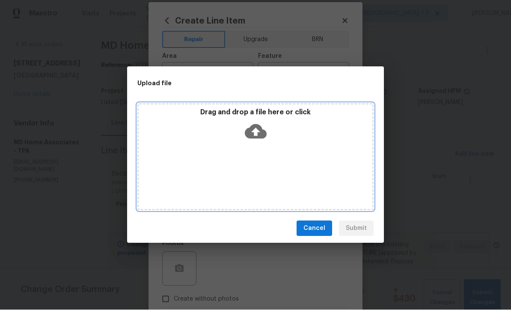
click at [256, 136] on icon at bounding box center [256, 132] width 22 height 15
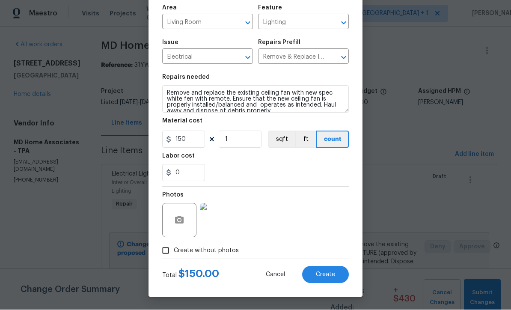
scroll to position [60, 0]
click at [333, 276] on span "Create" at bounding box center [325, 275] width 19 height 6
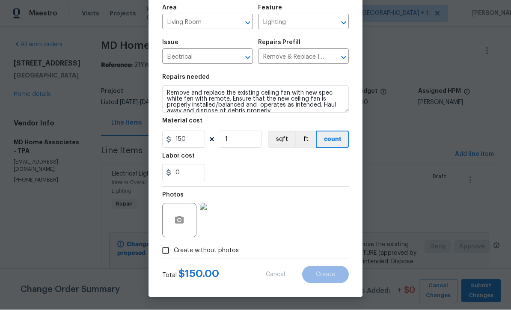
type input "0"
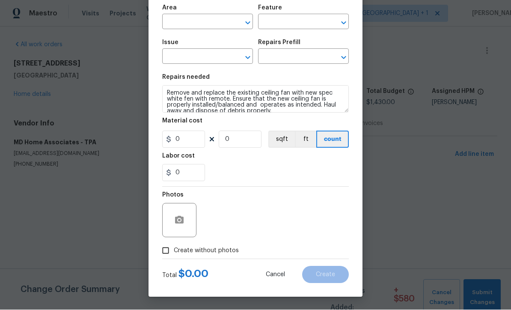
scroll to position [0, 0]
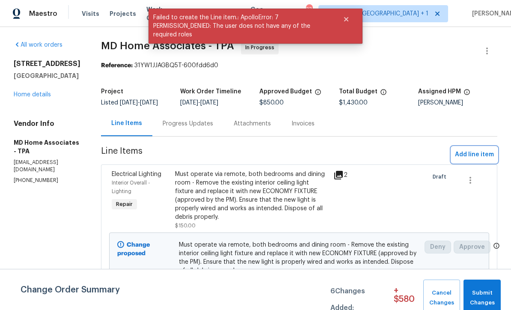
click at [473, 160] on span "Add line item" at bounding box center [474, 154] width 39 height 11
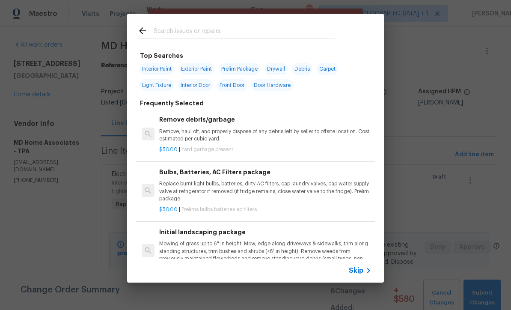
click at [363, 272] on span "Skip" at bounding box center [356, 270] width 15 height 9
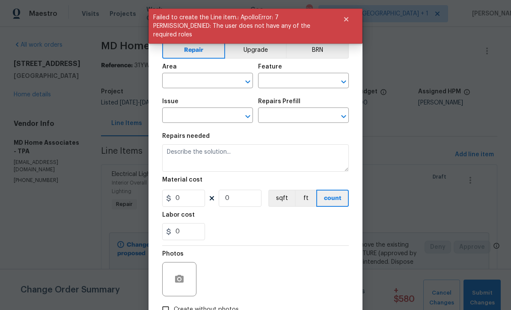
click at [203, 88] on input "text" at bounding box center [195, 81] width 67 height 13
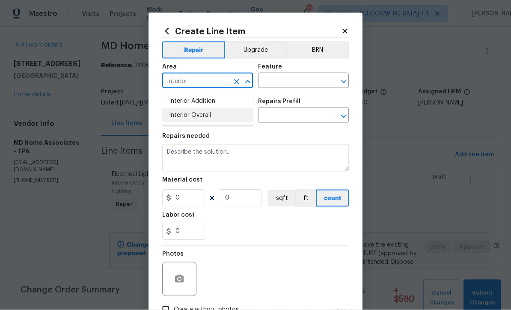
click at [198, 117] on li "Interior Overall" at bounding box center [207, 115] width 91 height 14
type input "Interior Overall"
click at [305, 81] on input "text" at bounding box center [291, 81] width 67 height 13
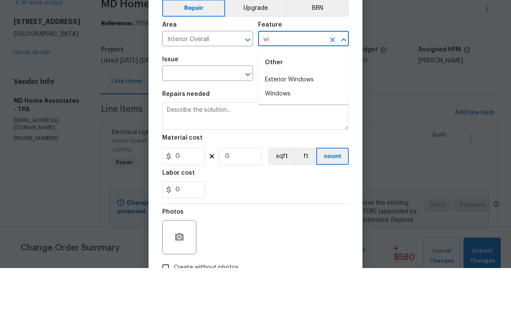
type input "w"
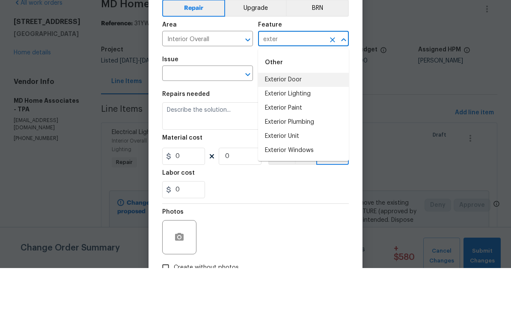
click at [293, 115] on li "Exterior Door" at bounding box center [303, 122] width 91 height 14
type input "Exterior Door"
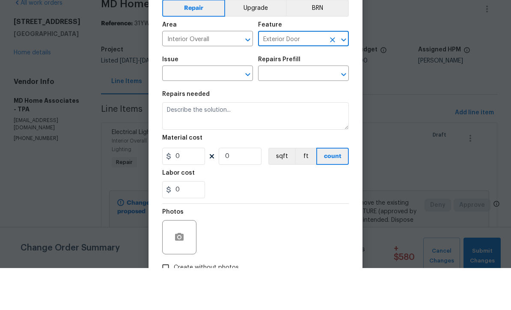
click at [218, 110] on input "text" at bounding box center [195, 116] width 67 height 13
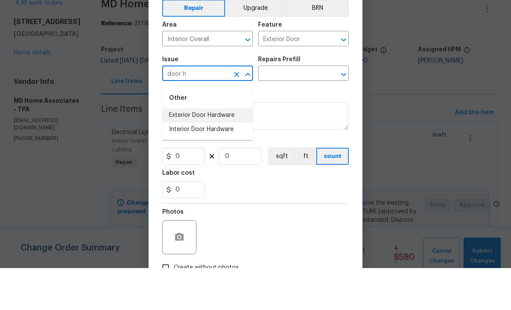
click at [215, 150] on li "Exterior Door Hardware" at bounding box center [207, 157] width 91 height 14
type input "Exterior Door Hardware"
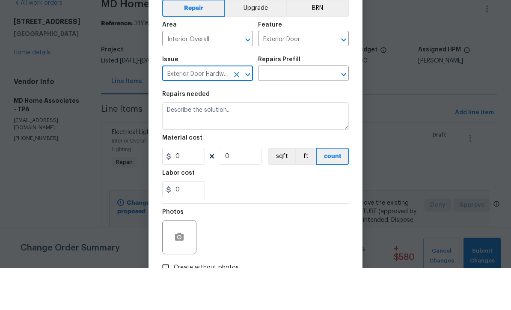
click at [292, 110] on input "text" at bounding box center [291, 116] width 67 height 13
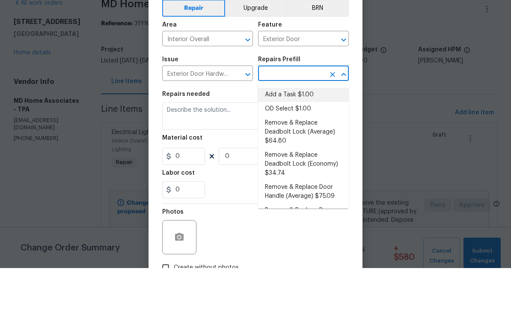
click at [298, 130] on li "Add a Task $1.00" at bounding box center [303, 137] width 91 height 14
type input "Add a Task $1.00"
type input "Interior Door"
type textarea "HPM to detail"
type input "1"
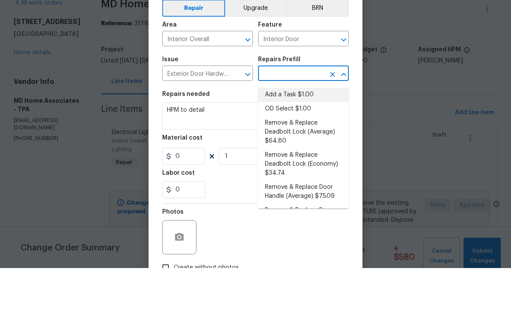
type input "Add a Task $1.00"
type input "1"
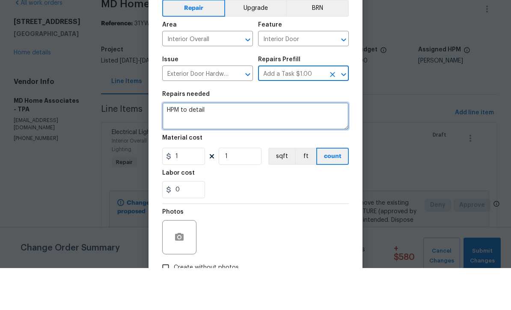
click at [251, 144] on textarea "HPM to detail" at bounding box center [255, 157] width 187 height 27
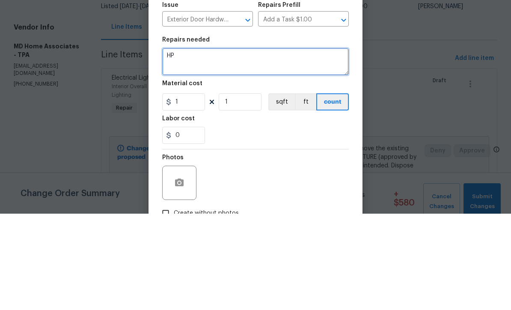
type textarea "H"
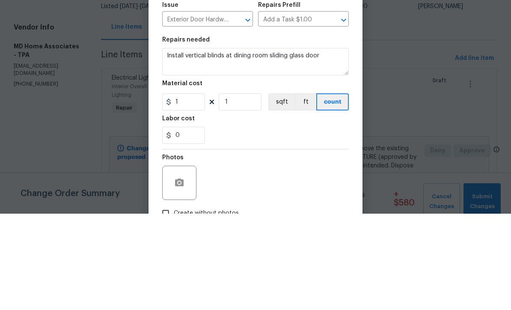
scroll to position [28, 0]
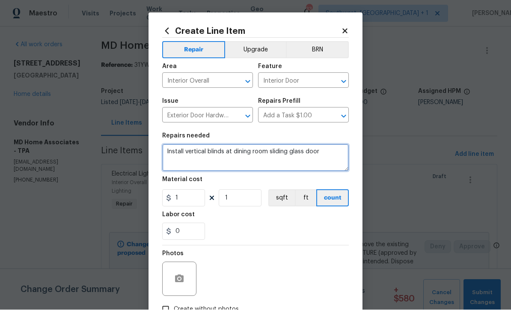
type textarea "Install vertical blinds at dining room sliding glass door"
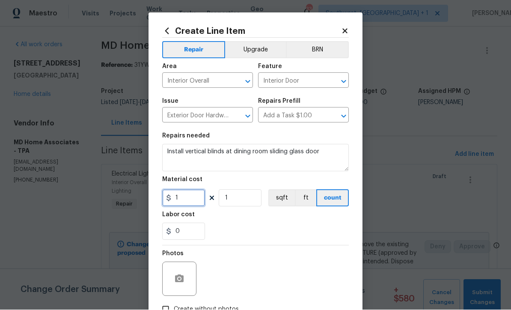
click at [187, 199] on input "1" at bounding box center [183, 198] width 43 height 17
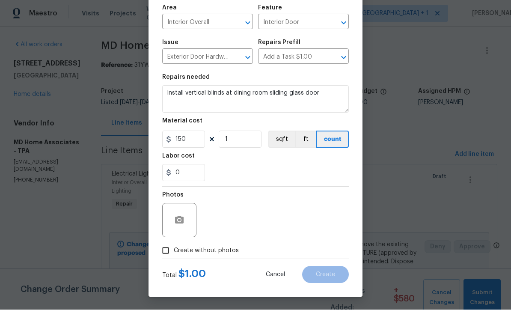
scroll to position [60, 0]
type input "150"
click at [176, 214] on button "button" at bounding box center [179, 220] width 21 height 21
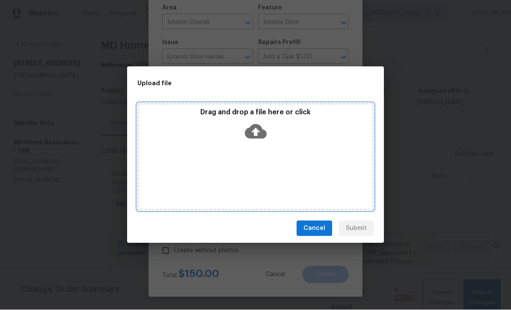
click at [263, 135] on icon at bounding box center [256, 132] width 22 height 15
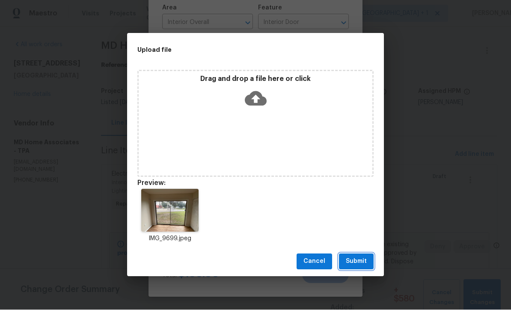
click at [364, 259] on span "Submit" at bounding box center [356, 262] width 21 height 11
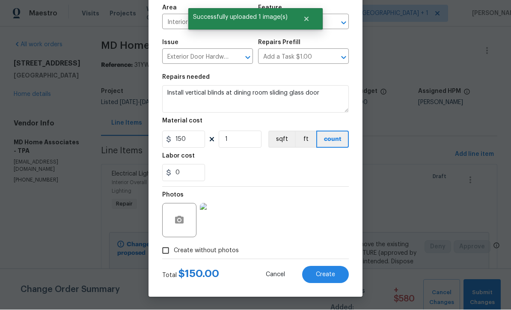
click at [333, 275] on span "Create" at bounding box center [325, 275] width 19 height 6
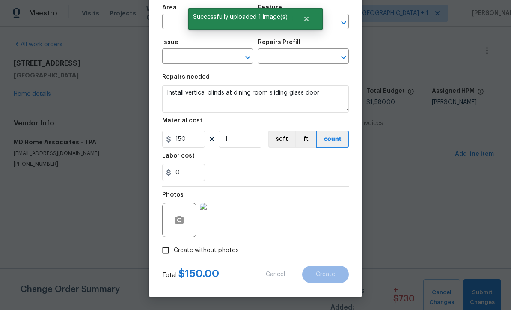
type input "0"
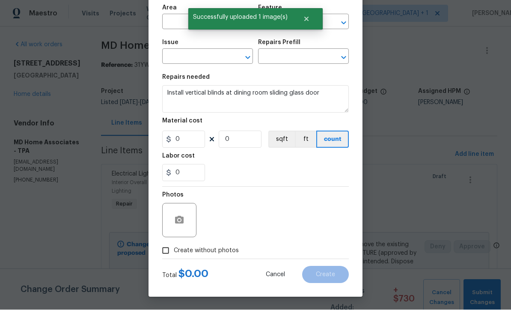
scroll to position [0, 0]
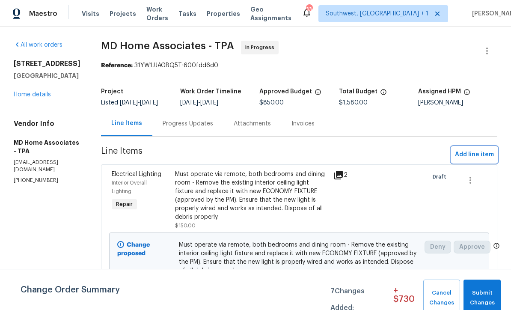
click at [471, 159] on span "Add line item" at bounding box center [474, 154] width 39 height 11
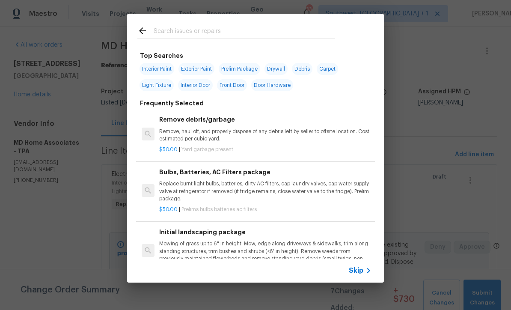
click at [360, 274] on span "Skip" at bounding box center [356, 270] width 15 height 9
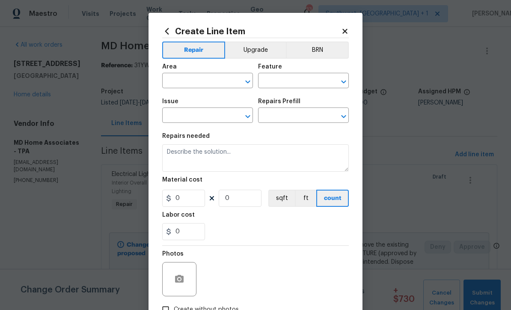
click at [195, 83] on input "text" at bounding box center [195, 81] width 67 height 13
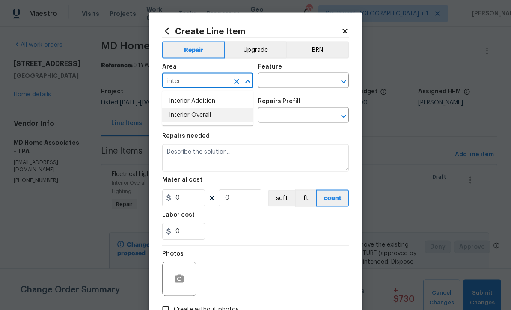
click at [207, 116] on li "Interior Overall" at bounding box center [207, 115] width 91 height 14
type input "Interior Overall"
click at [294, 78] on input "text" at bounding box center [291, 81] width 67 height 13
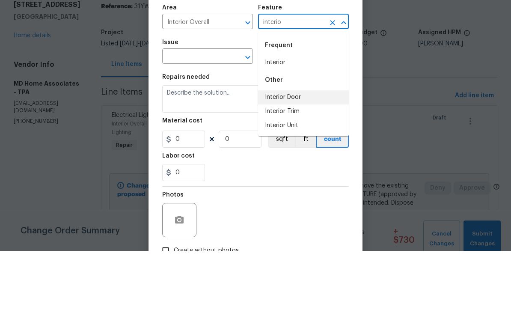
click at [298, 149] on li "Interior Door" at bounding box center [303, 156] width 91 height 14
type input "Interior Door"
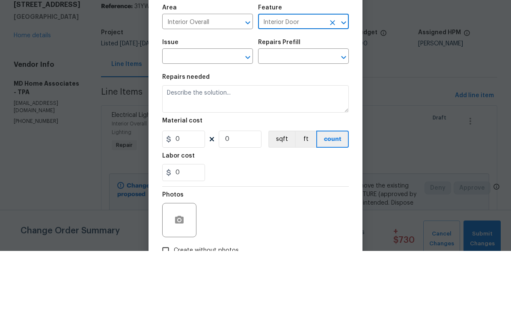
click at [175, 110] on input "text" at bounding box center [195, 116] width 67 height 13
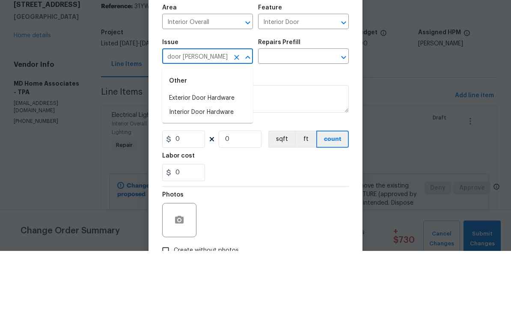
click at [218, 164] on li "Interior Door Hardware" at bounding box center [207, 171] width 91 height 14
type input "Interior Door Hardware"
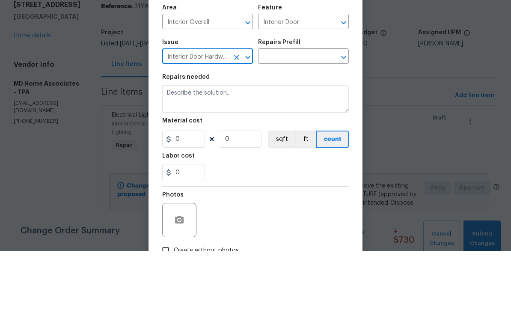
click at [311, 110] on input "text" at bounding box center [291, 116] width 67 height 13
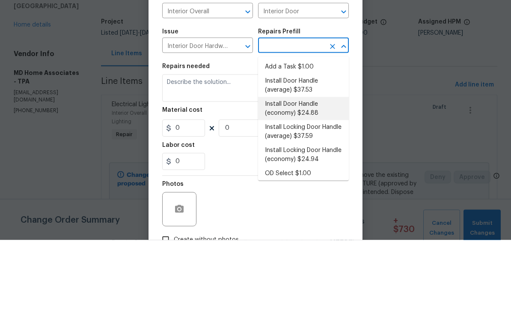
click at [316, 167] on li "Install Door Handle (economy) $24.88" at bounding box center [303, 178] width 91 height 23
type input "Install Door Handle (economy) $24.88"
type textarea "Remove the existing interior door handle (if present). Install a new (economy) …"
type input "1"
type input "Install Door Handle (economy) $24.88"
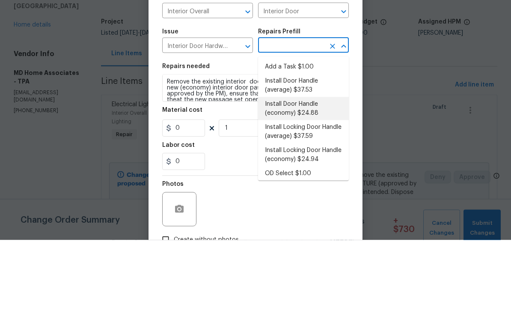
type input "24.88"
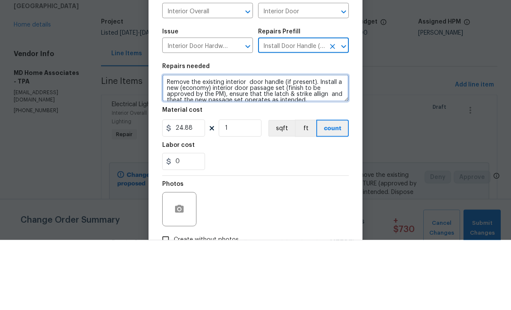
click at [165, 144] on textarea "Remove the existing interior door handle (if present). Install a new (economy) …" at bounding box center [255, 157] width 187 height 27
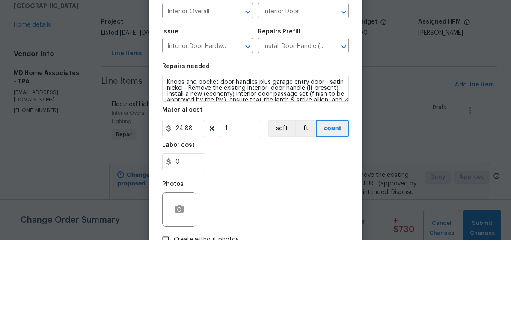
scroll to position [28, 0]
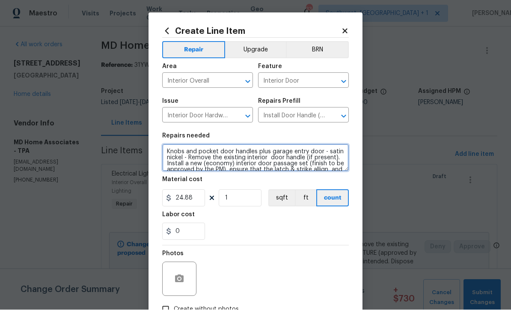
click at [271, 46] on button "Upgrade" at bounding box center [255, 50] width 61 height 17
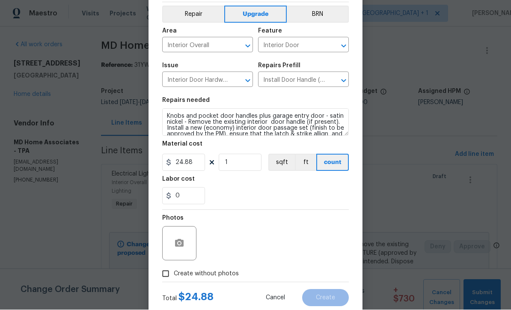
scroll to position [38, 0]
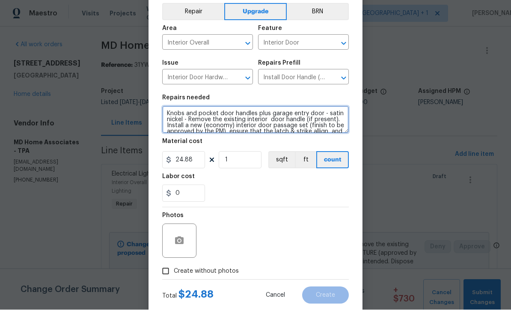
click at [170, 115] on textarea "Knobs and pocket door handles plus garage entry door - satin nickel - Remove th…" at bounding box center [255, 119] width 187 height 27
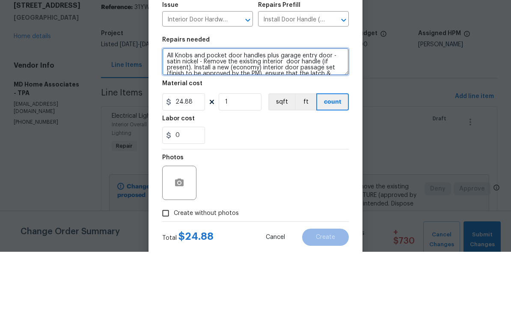
type textarea "All Knobs and pocket door handles plus garage entry door - satin nickel - Remov…"
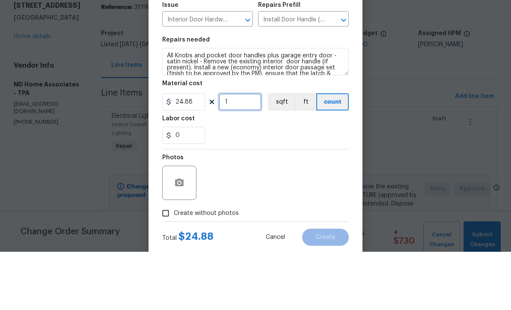
click at [257, 152] on input "1" at bounding box center [240, 160] width 43 height 17
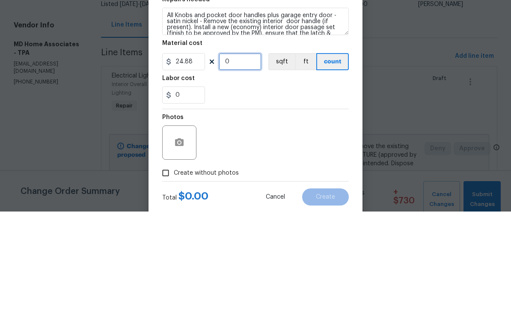
type input "6"
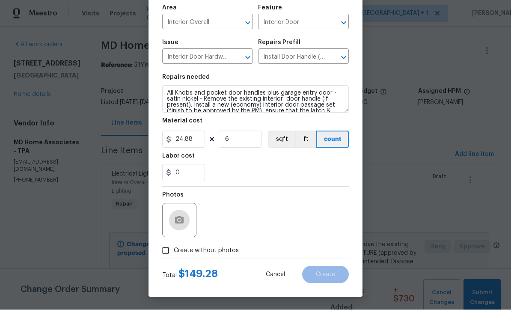
scroll to position [60, 0]
click at [183, 227] on button "button" at bounding box center [179, 220] width 21 height 21
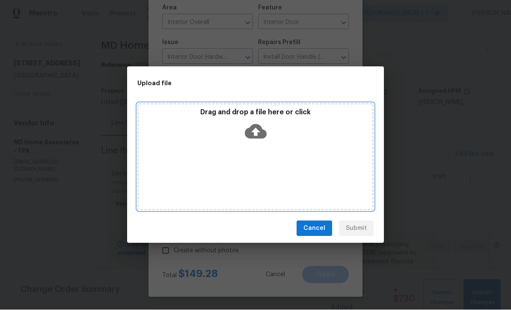
click at [255, 122] on icon at bounding box center [256, 132] width 22 height 22
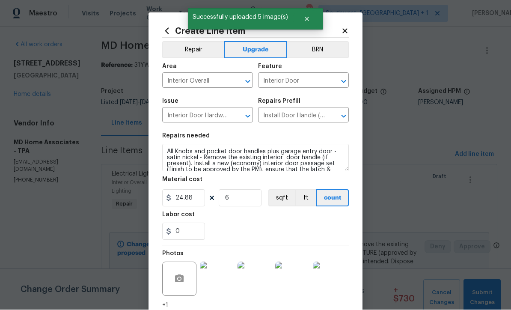
scroll to position [60, 0]
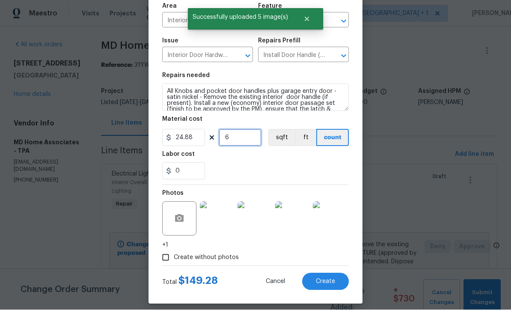
click at [254, 142] on input "6" at bounding box center [240, 137] width 43 height 17
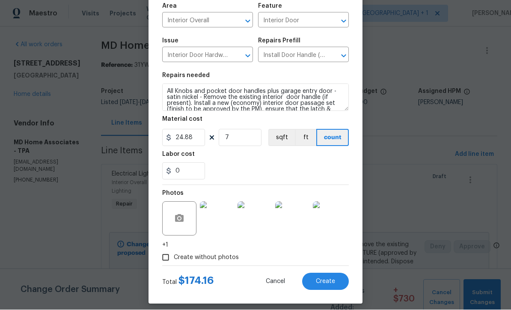
click at [322, 179] on div "0" at bounding box center [255, 171] width 187 height 17
click at [327, 285] on span "Create" at bounding box center [325, 282] width 19 height 6
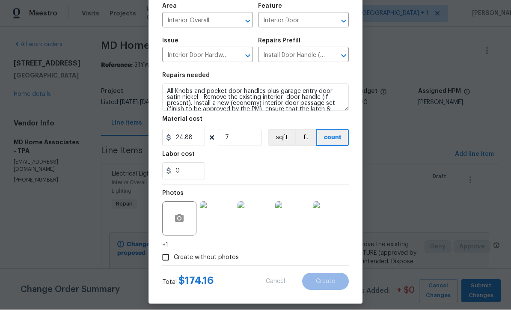
type input "0"
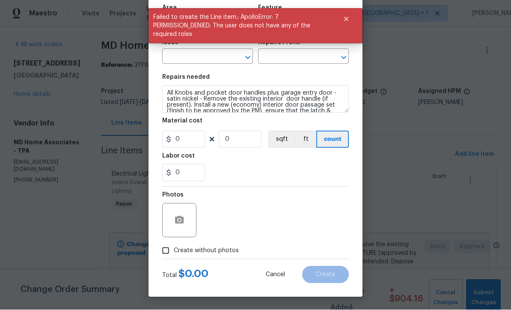
scroll to position [0, 0]
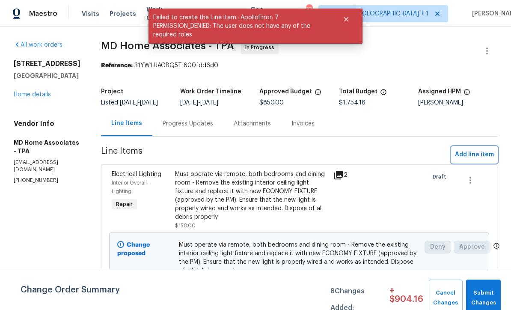
click at [475, 158] on span "Add line item" at bounding box center [474, 154] width 39 height 11
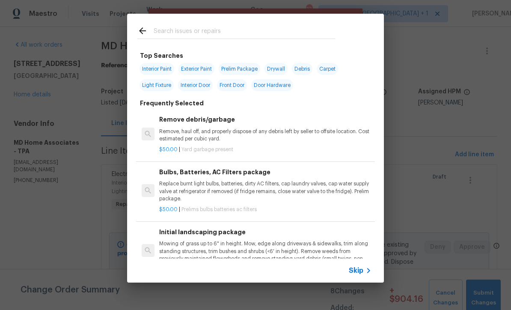
click at [364, 272] on icon at bounding box center [369, 271] width 10 height 10
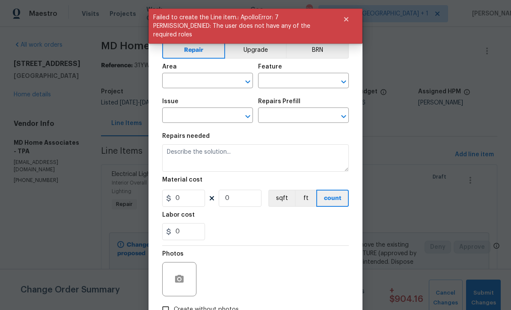
click at [204, 75] on input "text" at bounding box center [195, 81] width 67 height 13
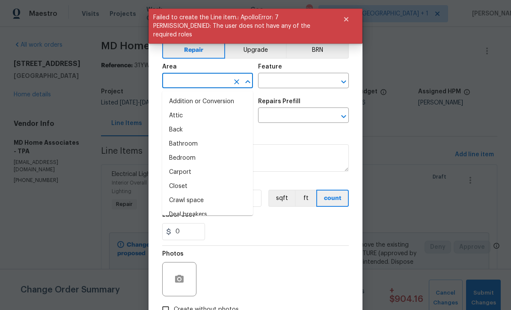
scroll to position [0, 0]
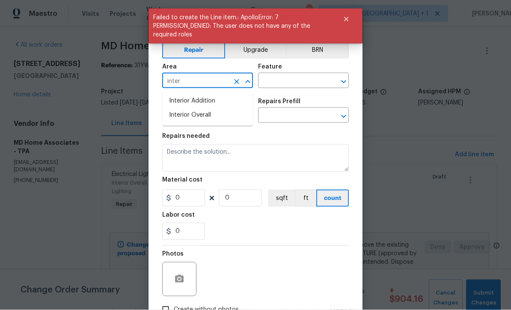
click at [212, 115] on li "Interior Overall" at bounding box center [207, 115] width 91 height 14
type input "Interior Overall"
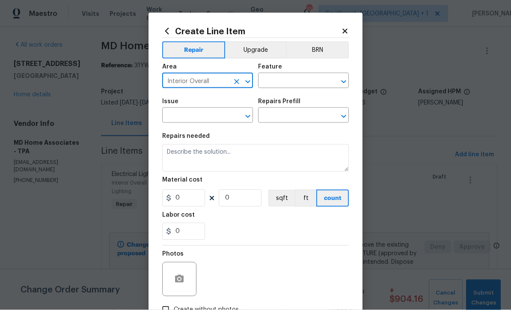
click at [292, 79] on input "text" at bounding box center [291, 81] width 67 height 13
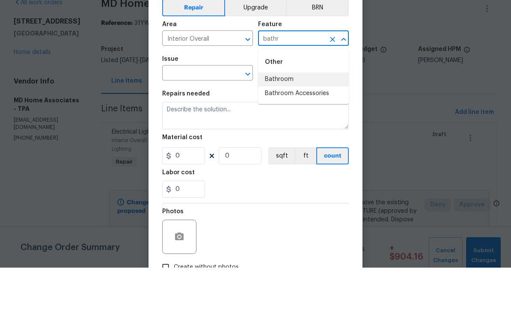
click at [283, 115] on li "Bathroom" at bounding box center [303, 122] width 91 height 14
type input "Bathroom"
click at [225, 110] on input "text" at bounding box center [195, 116] width 67 height 13
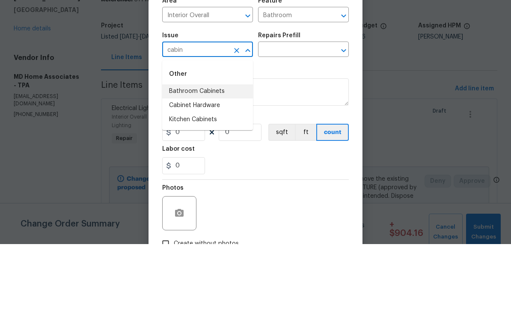
click at [222, 150] on li "Bathroom Cabinets" at bounding box center [207, 157] width 91 height 14
type input "Bathroom Cabinets"
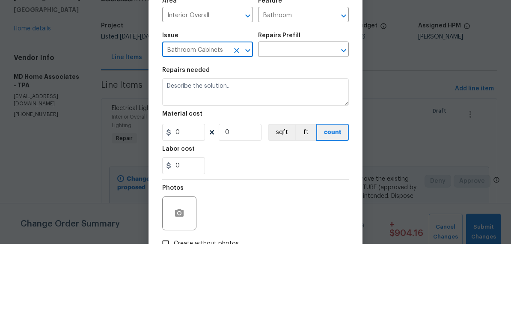
click at [310, 110] on input "text" at bounding box center [291, 116] width 67 height 13
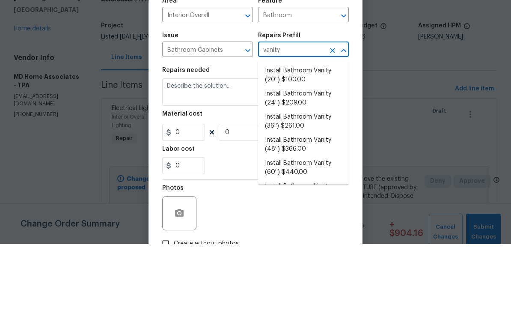
scroll to position [28, 0]
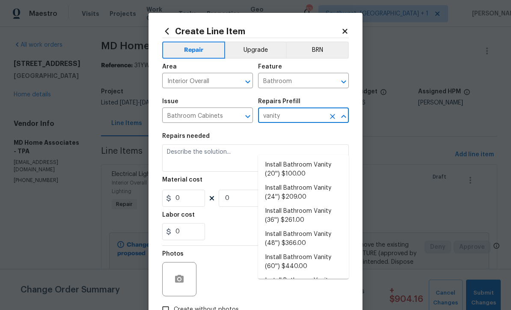
click at [317, 181] on li "Install Bathroom Vanity (24'') $209.00" at bounding box center [303, 192] width 91 height 23
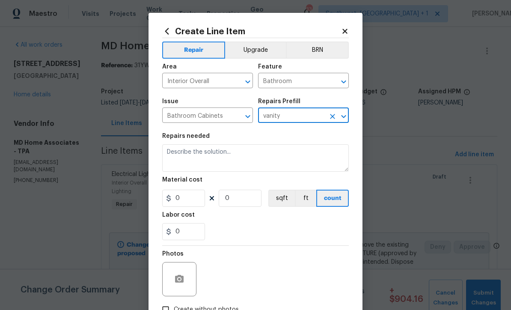
type input "Install Bathroom Vanity (24'') $209.00"
type input "Cabinets"
type textarea "Remove the existing bathroom vanity (if present) and install a new 24'' bathroo…"
type input "1"
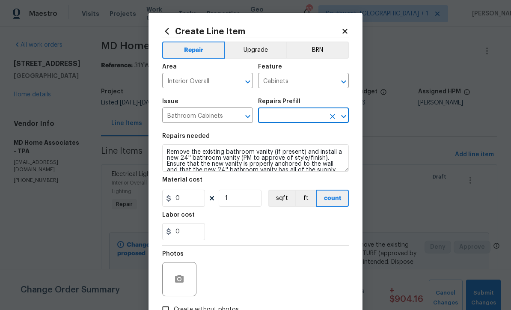
type input "Install Bathroom Vanity (24'') $209.00"
type input "209"
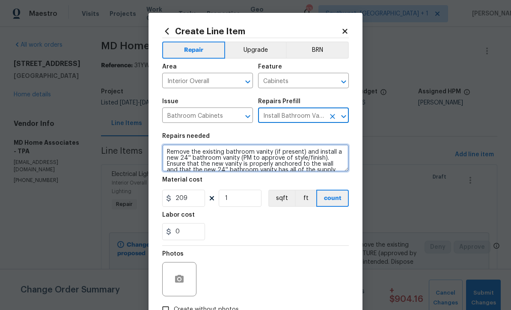
click at [193, 157] on textarea "Remove the existing bathroom vanity (if present) and install a new 24'' bathroo…" at bounding box center [255, 157] width 187 height 27
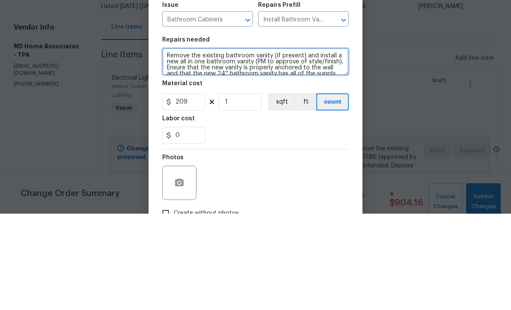
click at [342, 144] on textarea "Remove the existing bathroom vanity (if present) and install a new all in one b…" at bounding box center [255, 157] width 187 height 27
click at [209, 144] on textarea "Remove the existing bathroom vanity (if present) and install a new all in one b…" at bounding box center [255, 157] width 187 height 27
click at [269, 144] on textarea "Remove the existing bathroom vanity (if present) and install a new all in one w…" at bounding box center [255, 157] width 187 height 27
click at [248, 144] on textarea "Remove the existing bathroom vanity (if present) and install a new all in one w…" at bounding box center [255, 157] width 187 height 27
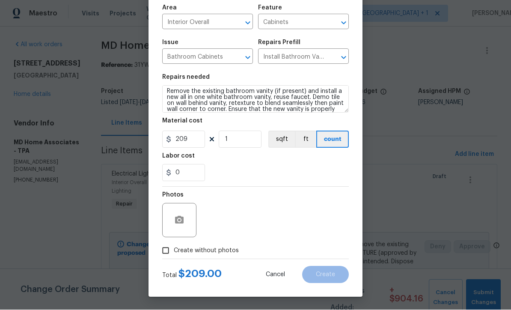
scroll to position [60, 0]
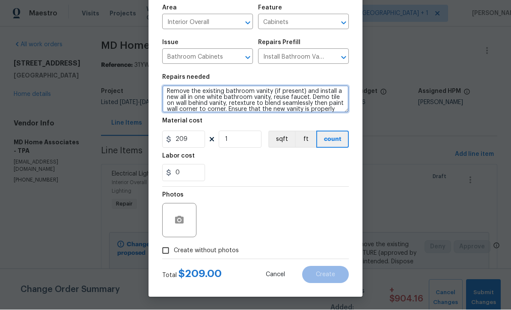
type textarea "Remove the existing bathroom vanity (if present) and install a new all in one w…"
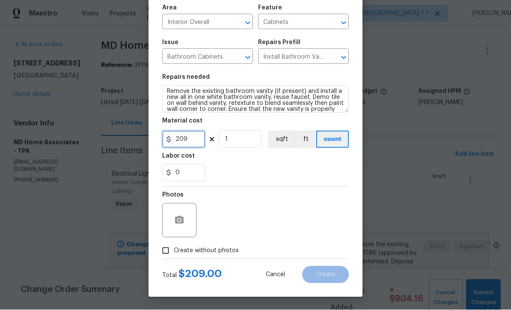
click at [202, 138] on input "209" at bounding box center [183, 139] width 43 height 17
click at [192, 142] on input "420" at bounding box center [183, 139] width 43 height 17
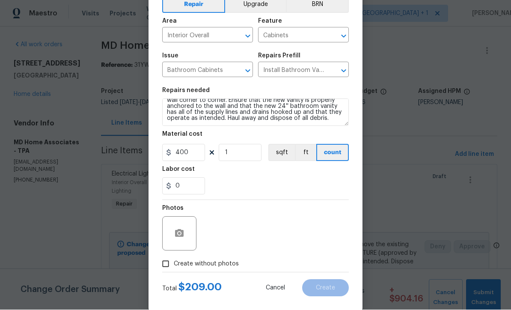
scroll to position [24, 0]
type input "400"
click at [289, 107] on textarea "Remove the existing bathroom vanity (if present) and install a new all in one w…" at bounding box center [255, 112] width 187 height 27
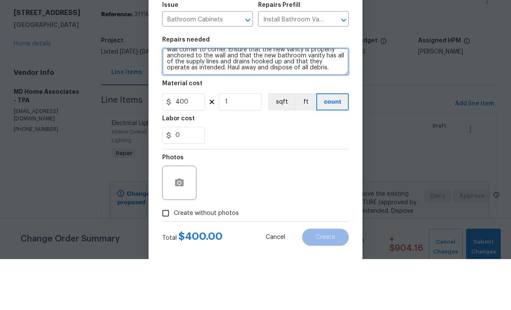
click at [330, 99] on textarea "Remove the existing bathroom vanity (if present) and install a new all in one w…" at bounding box center [255, 112] width 187 height 27
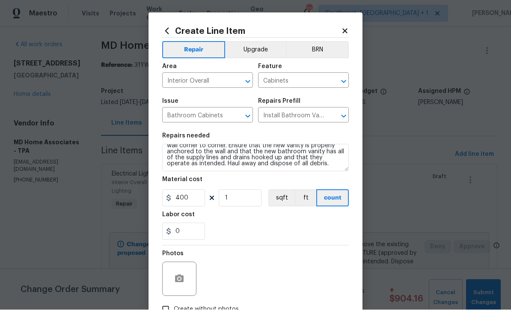
scroll to position [0, 0]
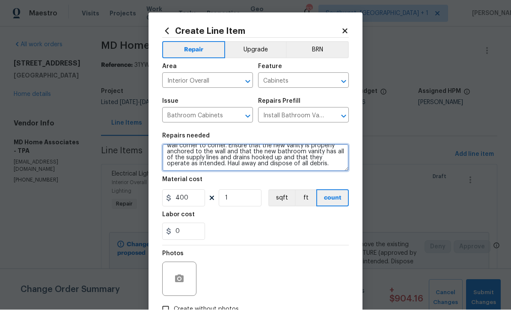
type textarea "Remove the existing bathroom vanity (if present) and install a new all in one w…"
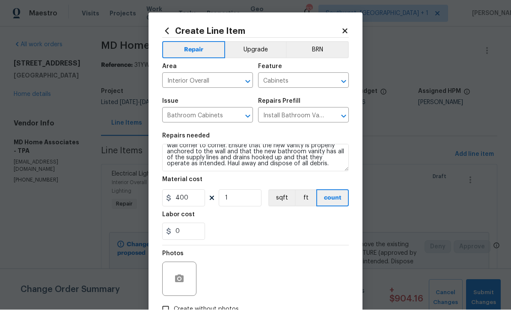
click at [262, 54] on button "Upgrade" at bounding box center [255, 50] width 61 height 17
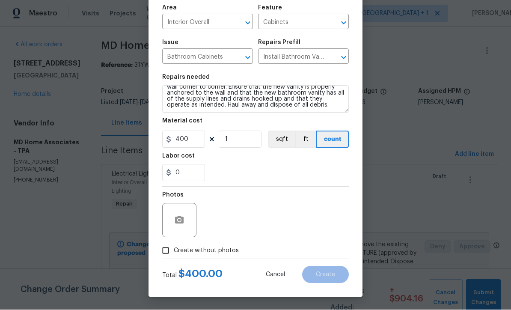
scroll to position [60, 0]
click at [174, 215] on button "button" at bounding box center [179, 220] width 21 height 21
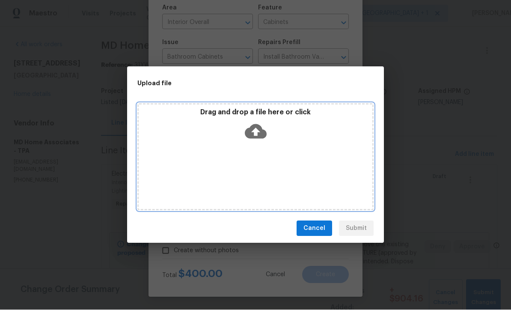
click at [251, 134] on icon at bounding box center [256, 132] width 22 height 15
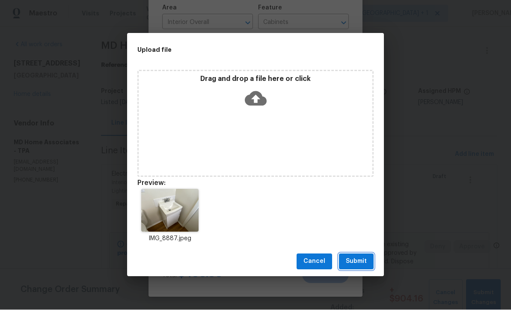
click at [361, 263] on span "Submit" at bounding box center [356, 262] width 21 height 11
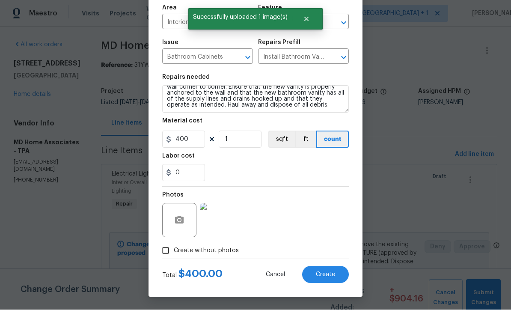
click at [327, 278] on button "Create" at bounding box center [325, 274] width 47 height 17
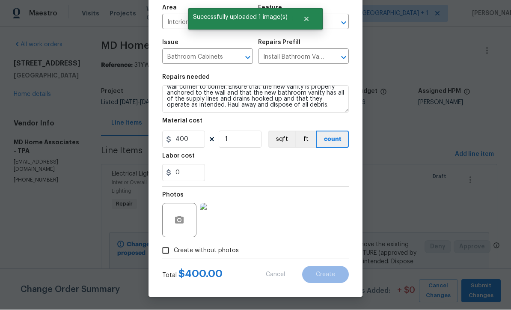
type input "0"
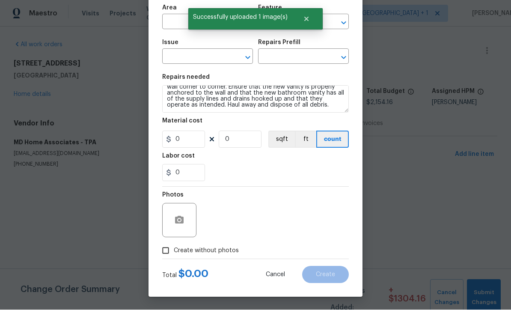
scroll to position [0, 0]
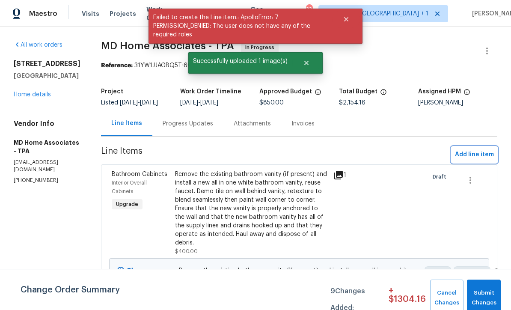
click at [485, 160] on span "Add line item" at bounding box center [474, 154] width 39 height 11
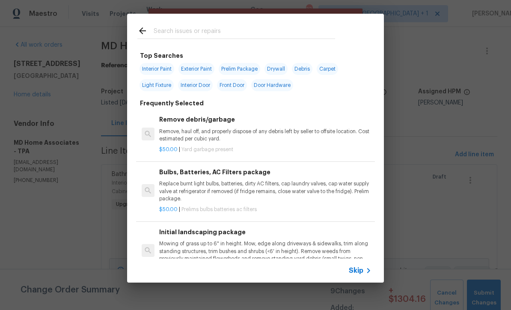
click at [368, 273] on icon at bounding box center [369, 271] width 10 height 10
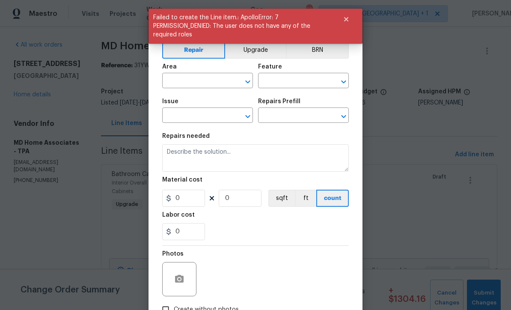
click at [260, 54] on button "Upgrade" at bounding box center [255, 50] width 61 height 17
click at [227, 85] on input "text" at bounding box center [195, 81] width 67 height 13
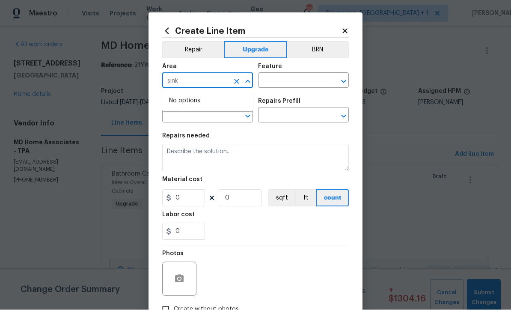
click at [201, 81] on input "sink" at bounding box center [195, 81] width 67 height 13
type input "s"
click at [202, 104] on li "Dining Room" at bounding box center [207, 101] width 91 height 14
type input "Dining Room"
click at [295, 81] on input "text" at bounding box center [291, 81] width 67 height 13
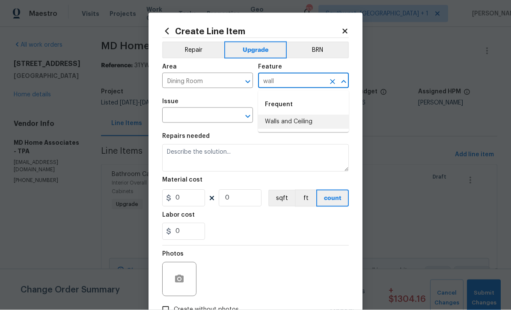
click at [301, 115] on li "Walls and Ceiling" at bounding box center [303, 122] width 91 height 14
type input "Walls and Ceiling"
click at [217, 116] on input "text" at bounding box center [195, 116] width 67 height 13
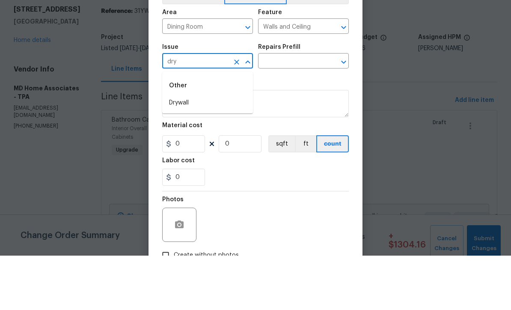
click at [168, 150] on li "Drywall" at bounding box center [207, 157] width 91 height 14
type input "Drywall"
click at [309, 98] on div "Repairs Prefill" at bounding box center [303, 103] width 91 height 11
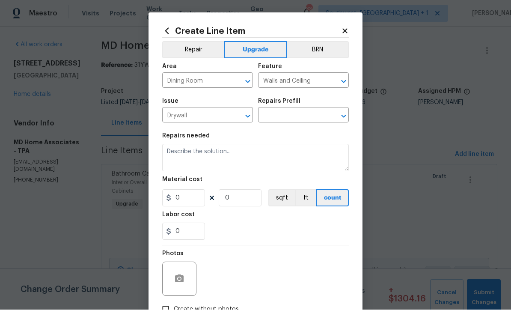
click at [296, 119] on input "text" at bounding box center [291, 116] width 67 height 13
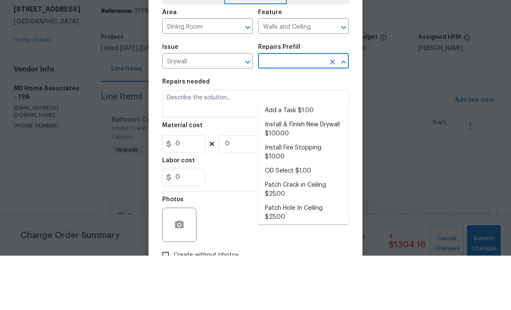
click at [300, 158] on li "Add a Task $1.00" at bounding box center [303, 165] width 91 height 14
type input "Add a Task $1.00"
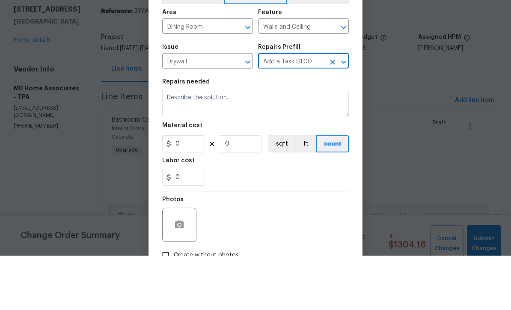
type textarea "HPM to detail"
type input "1"
type input "Add a Task $1.00"
type input "1"
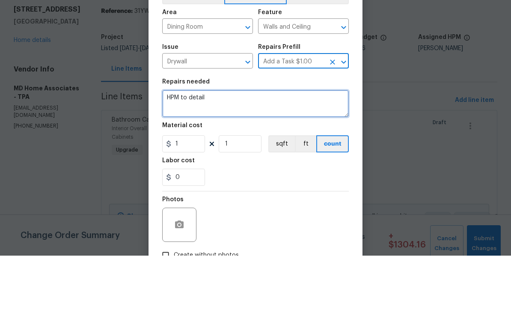
click at [257, 144] on textarea "HPM to detail" at bounding box center [255, 157] width 187 height 27
type textarea "H"
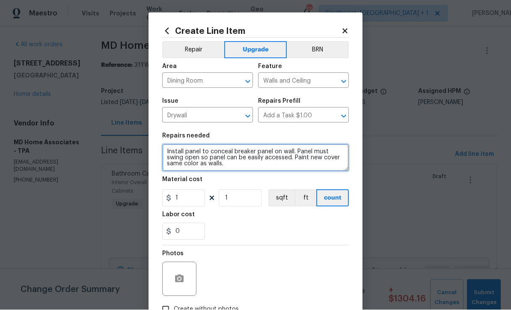
type textarea "Install panel to conceal breaker panel on wall. Panel must swing open so panel …"
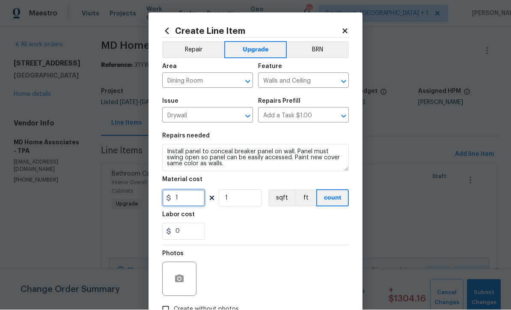
click at [181, 197] on input "1" at bounding box center [183, 198] width 43 height 17
type input "95"
click at [179, 279] on icon "button" at bounding box center [179, 279] width 10 height 10
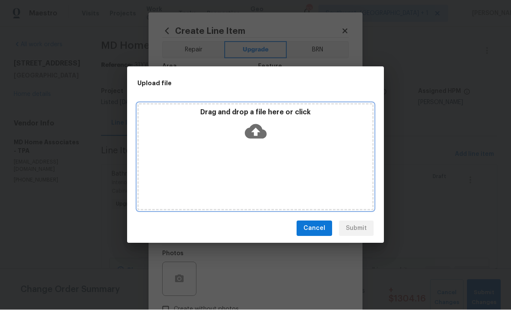
click at [256, 126] on icon at bounding box center [256, 132] width 22 height 15
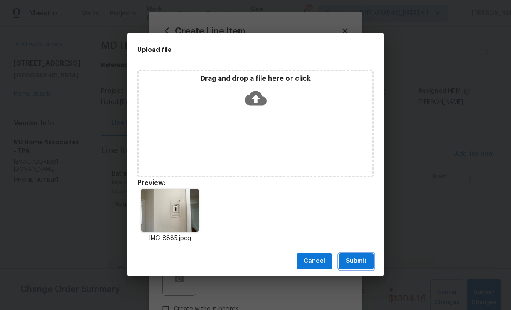
click at [362, 264] on span "Submit" at bounding box center [356, 262] width 21 height 11
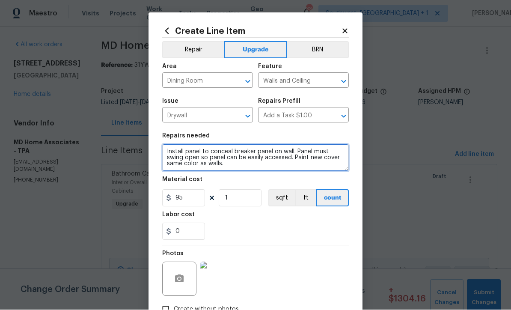
click at [183, 151] on textarea "Install panel to conceal breaker panel on wall. Panel must swing open so panel …" at bounding box center [255, 157] width 187 height 27
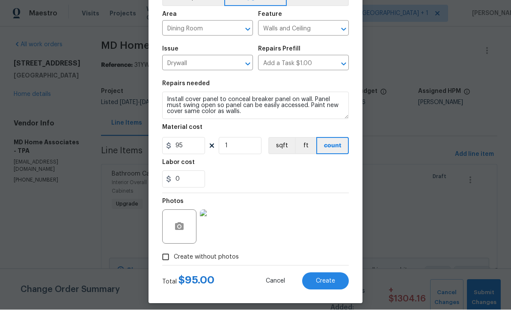
scroll to position [54, 0]
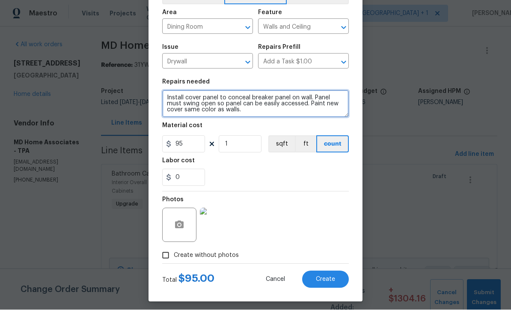
type textarea "Install cover panel to conceal breaker panel on wall. Panel must swing open so …"
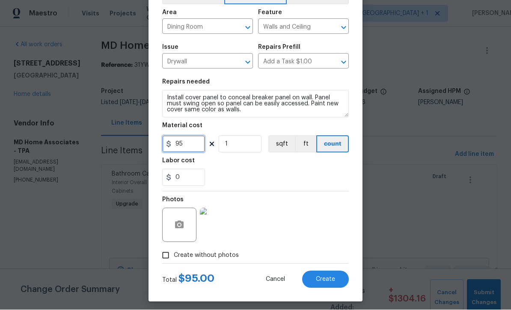
click at [188, 144] on input "95" at bounding box center [183, 144] width 43 height 17
type input "100"
click at [304, 208] on div "Photos" at bounding box center [255, 220] width 187 height 56
click at [330, 281] on span "Create" at bounding box center [325, 280] width 19 height 6
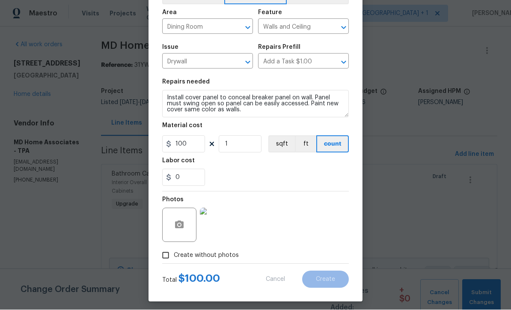
type input "0"
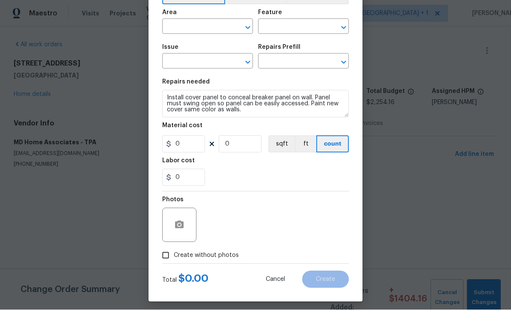
scroll to position [0, 0]
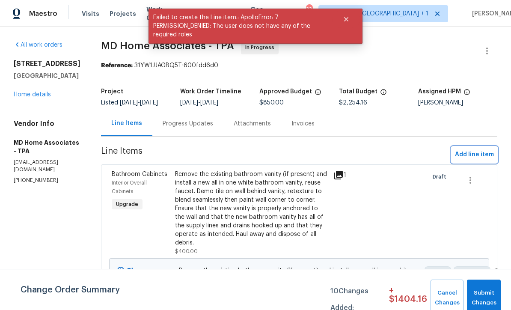
click at [477, 160] on span "Add line item" at bounding box center [474, 154] width 39 height 11
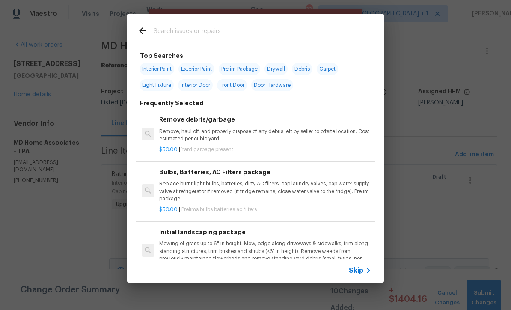
click at [359, 273] on span "Skip" at bounding box center [356, 270] width 15 height 9
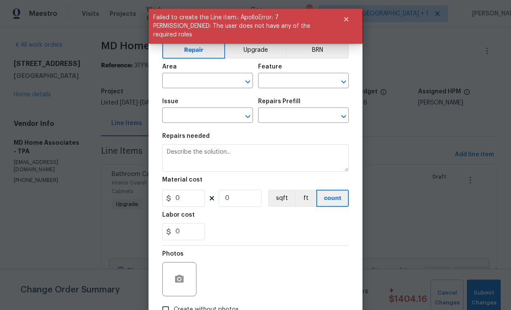
click at [212, 83] on input "text" at bounding box center [195, 81] width 67 height 13
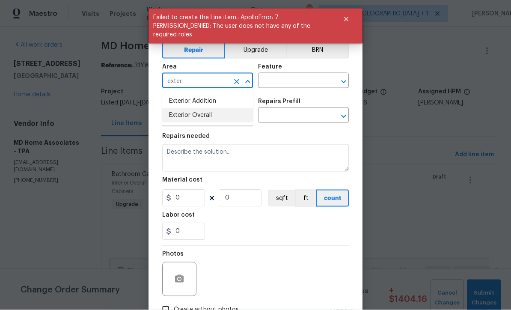
click at [210, 113] on li "Exterior Overall" at bounding box center [207, 115] width 91 height 14
type input "Exterior Overall"
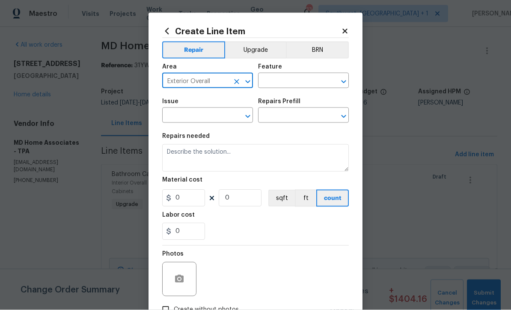
click at [294, 81] on input "text" at bounding box center [291, 81] width 67 height 13
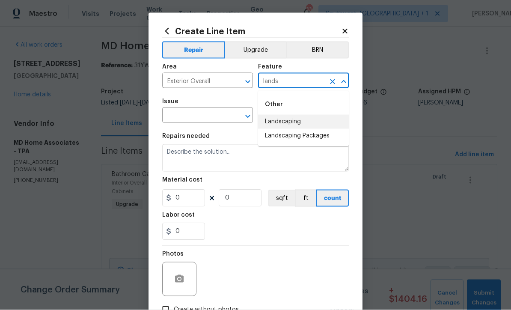
click at [293, 119] on li "Landscaping" at bounding box center [303, 122] width 91 height 14
type input "Landscaping"
click at [215, 117] on input "text" at bounding box center [195, 116] width 67 height 13
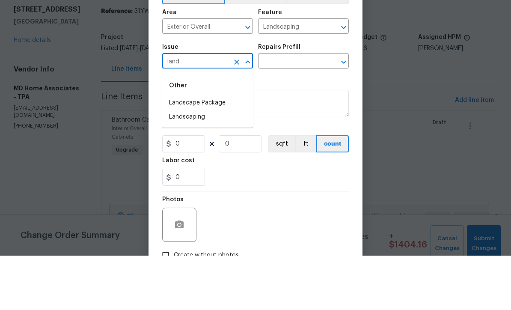
click at [201, 164] on li "Landscaping" at bounding box center [207, 171] width 91 height 14
type input "Landscaping"
click at [288, 110] on input "text" at bounding box center [291, 116] width 67 height 13
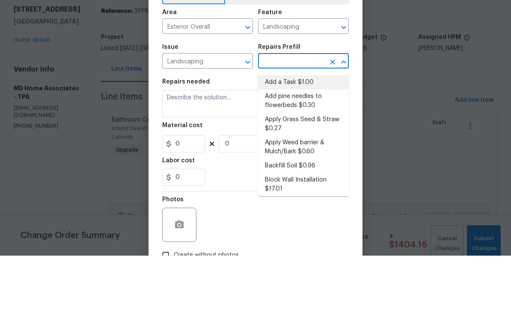
click at [298, 130] on li "Add a Task $1.00" at bounding box center [303, 137] width 91 height 14
type input "Add a Task $1.00"
type textarea "HPM to detail"
type input "1"
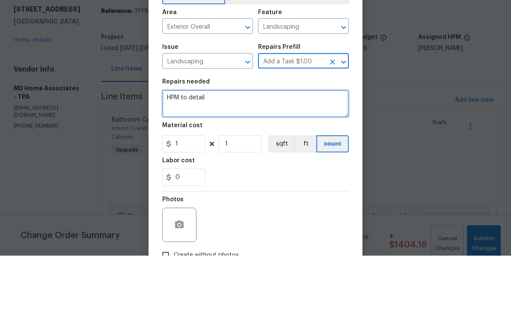
click at [248, 144] on textarea "HPM to detail" at bounding box center [255, 157] width 187 height 27
type textarea "H"
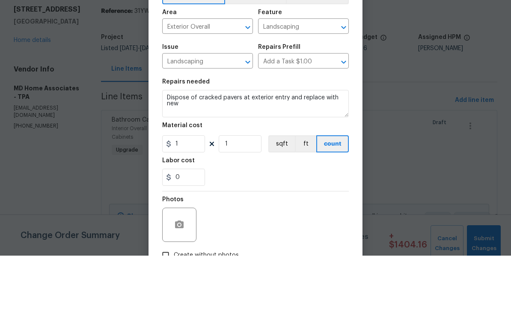
scroll to position [28, 0]
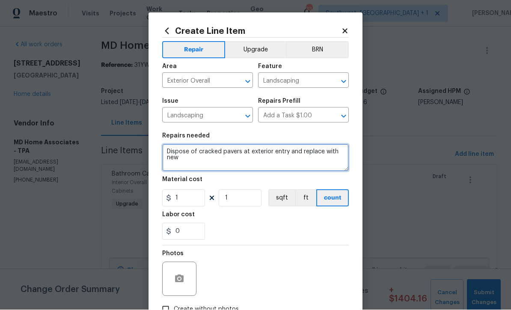
type textarea "Dispose of cracked pavers at exterior entry and replace with new"
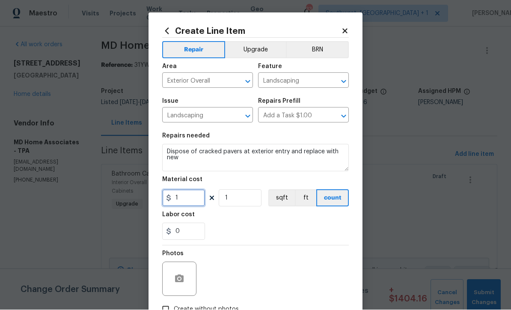
click at [182, 201] on input "1" at bounding box center [183, 198] width 43 height 17
type input "40"
click at [185, 281] on button "button" at bounding box center [179, 279] width 21 height 21
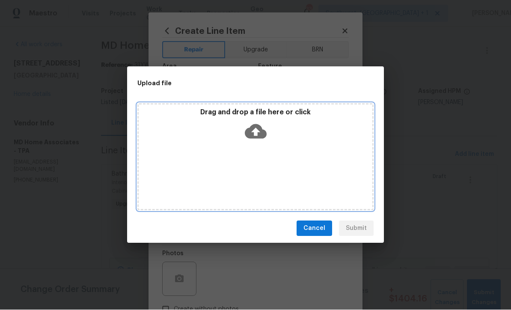
click at [254, 126] on icon at bounding box center [256, 132] width 22 height 15
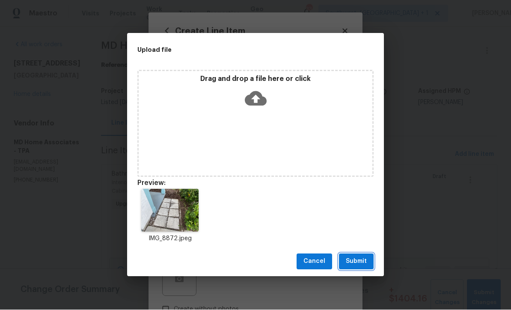
click at [361, 263] on span "Submit" at bounding box center [356, 262] width 21 height 11
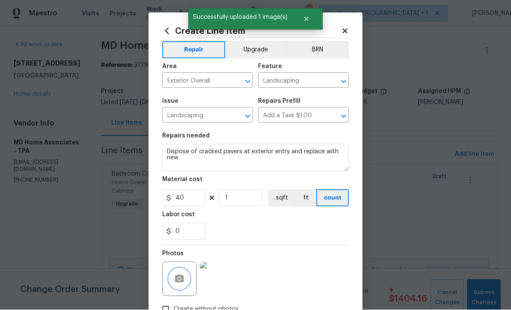
scroll to position [19, 0]
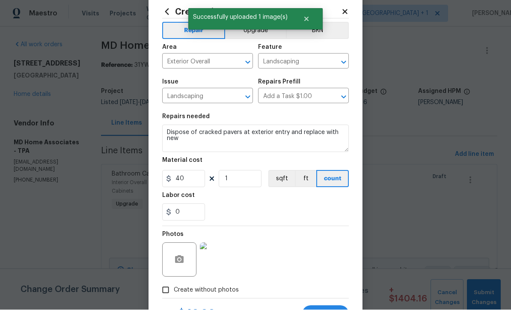
click at [224, 268] on img at bounding box center [217, 260] width 34 height 34
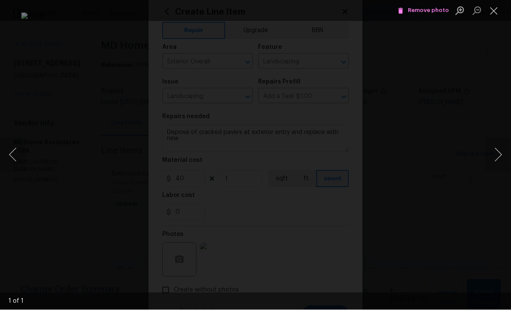
click at [493, 7] on button "Close lightbox" at bounding box center [494, 10] width 17 height 15
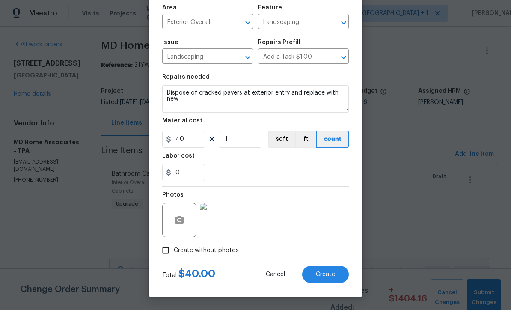
scroll to position [60, 0]
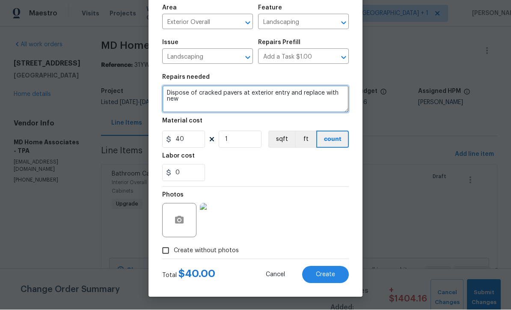
click at [265, 108] on textarea "Dispose of cracked pavers at exterior entry and replace with new" at bounding box center [255, 99] width 187 height 27
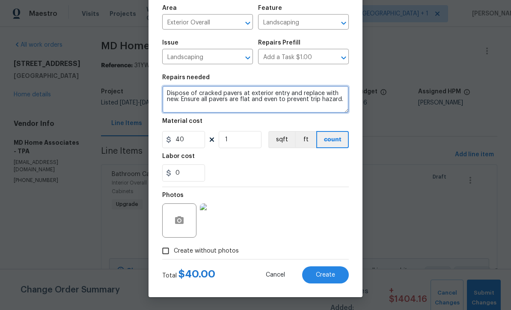
type textarea "Dispose of cracked pavers at exterior entry and replace with new. Ensure all pa…"
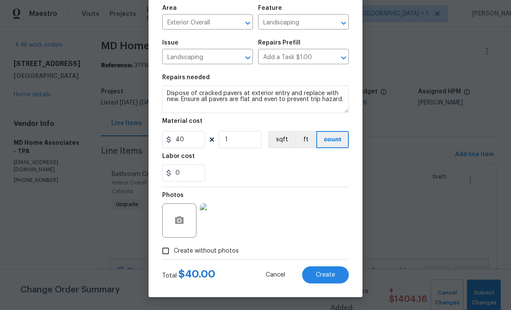
click at [329, 276] on span "Create" at bounding box center [325, 275] width 19 height 6
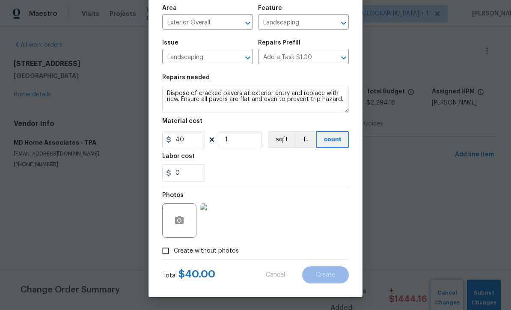
type input "0"
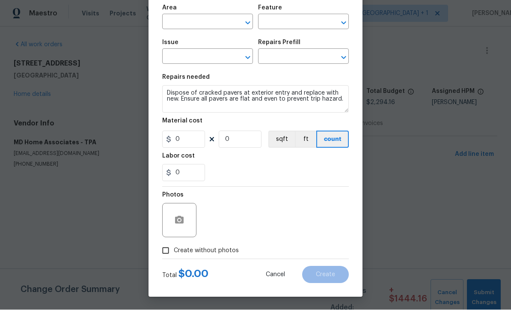
scroll to position [0, 0]
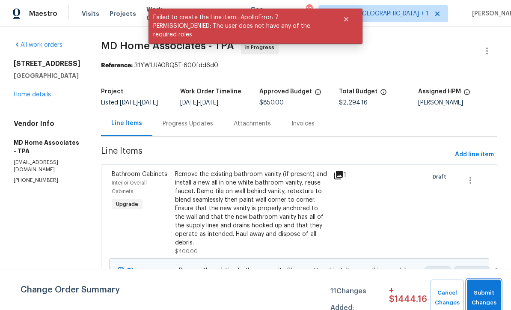
click at [489, 289] on span "Submit Changes" at bounding box center [483, 298] width 25 height 20
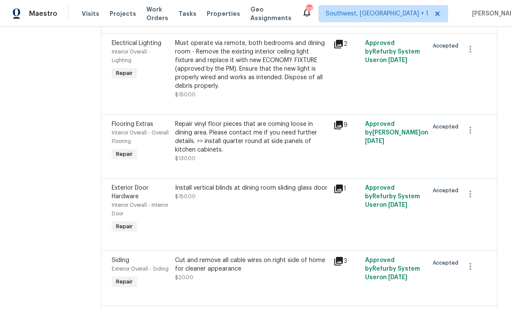
scroll to position [630, 0]
click at [473, 134] on icon "button" at bounding box center [470, 130] width 10 height 10
click at [484, 134] on li "Cancel" at bounding box center [477, 135] width 33 height 14
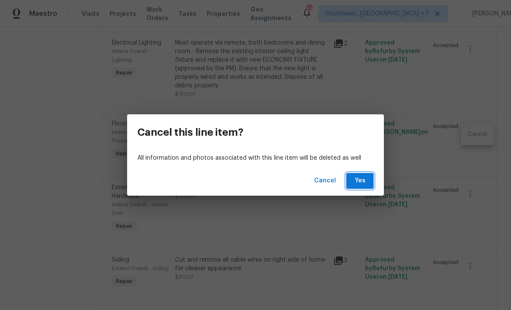
click at [369, 181] on button "Yes" at bounding box center [359, 181] width 27 height 16
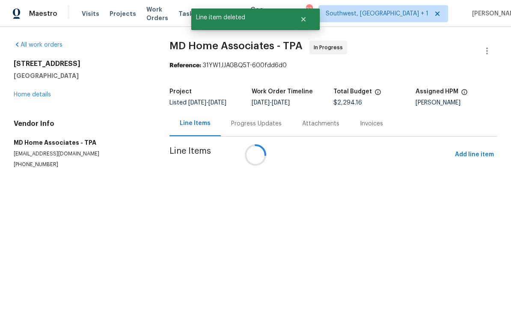
scroll to position [0, 0]
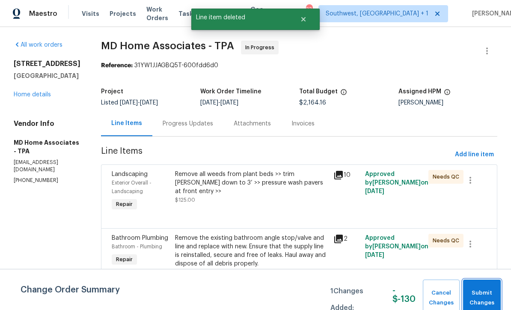
click at [489, 287] on button "Submit Changes" at bounding box center [482, 298] width 38 height 37
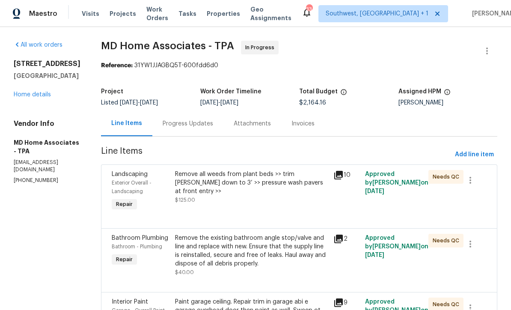
click at [27, 95] on link "Home details" at bounding box center [32, 95] width 37 height 6
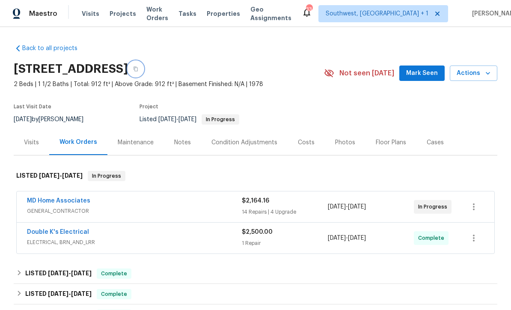
click at [143, 72] on button "button" at bounding box center [135, 68] width 15 height 15
